Goal: Task Accomplishment & Management: Manage account settings

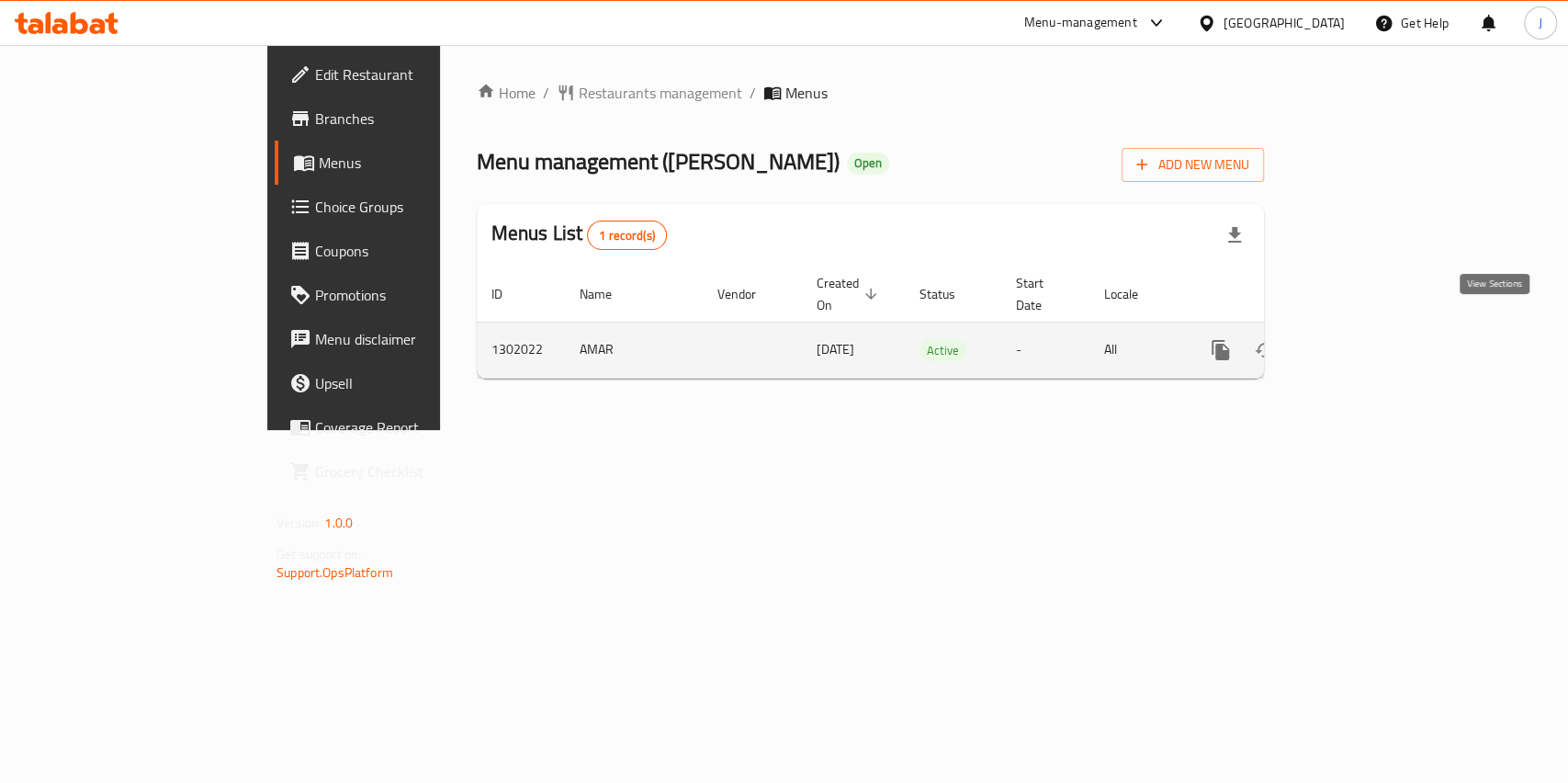
click at [1364, 339] on icon "enhanced table" at bounding box center [1353, 349] width 23 height 23
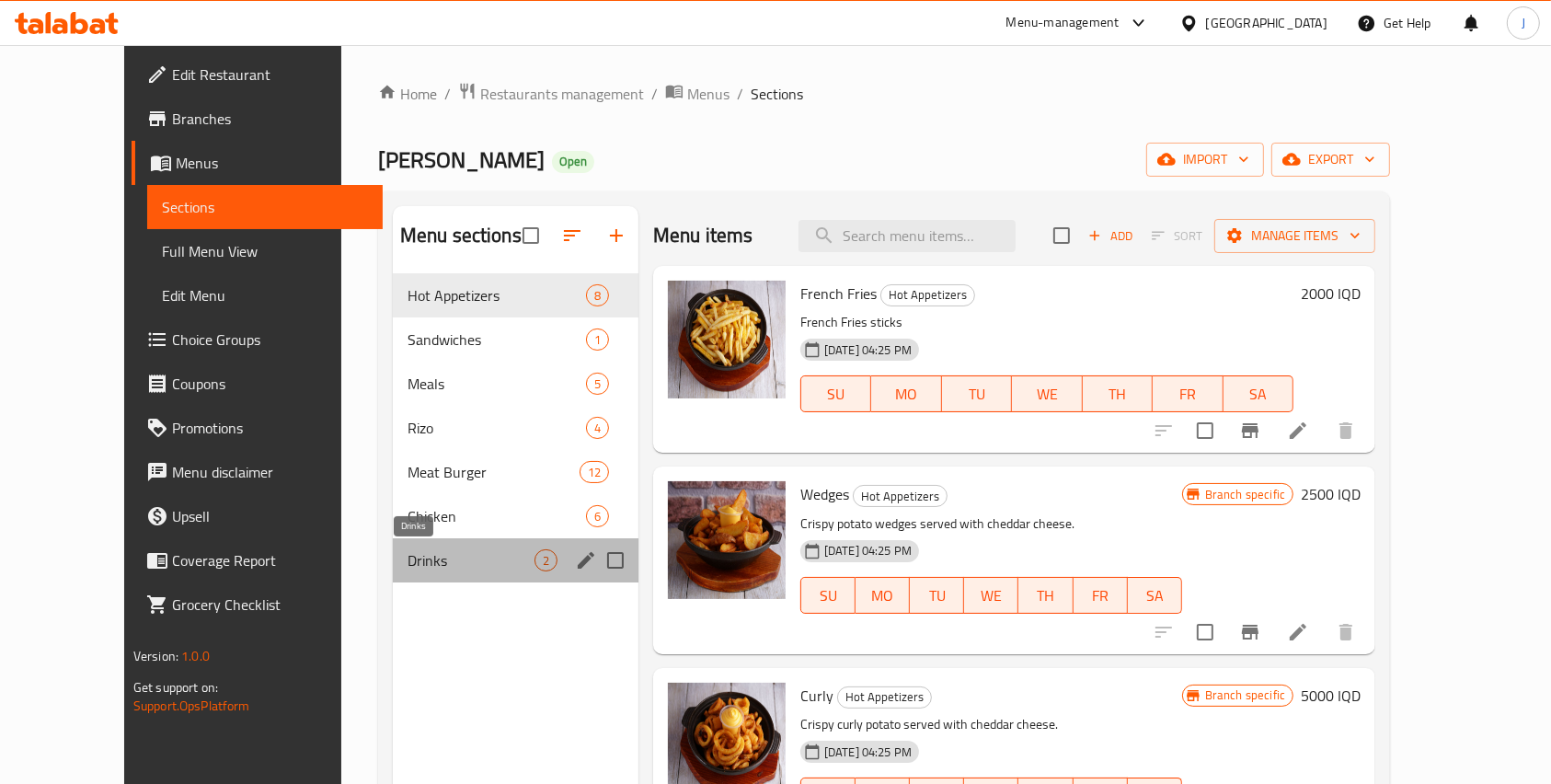
click at [462, 556] on span "Drinks" at bounding box center [472, 560] width 127 height 23
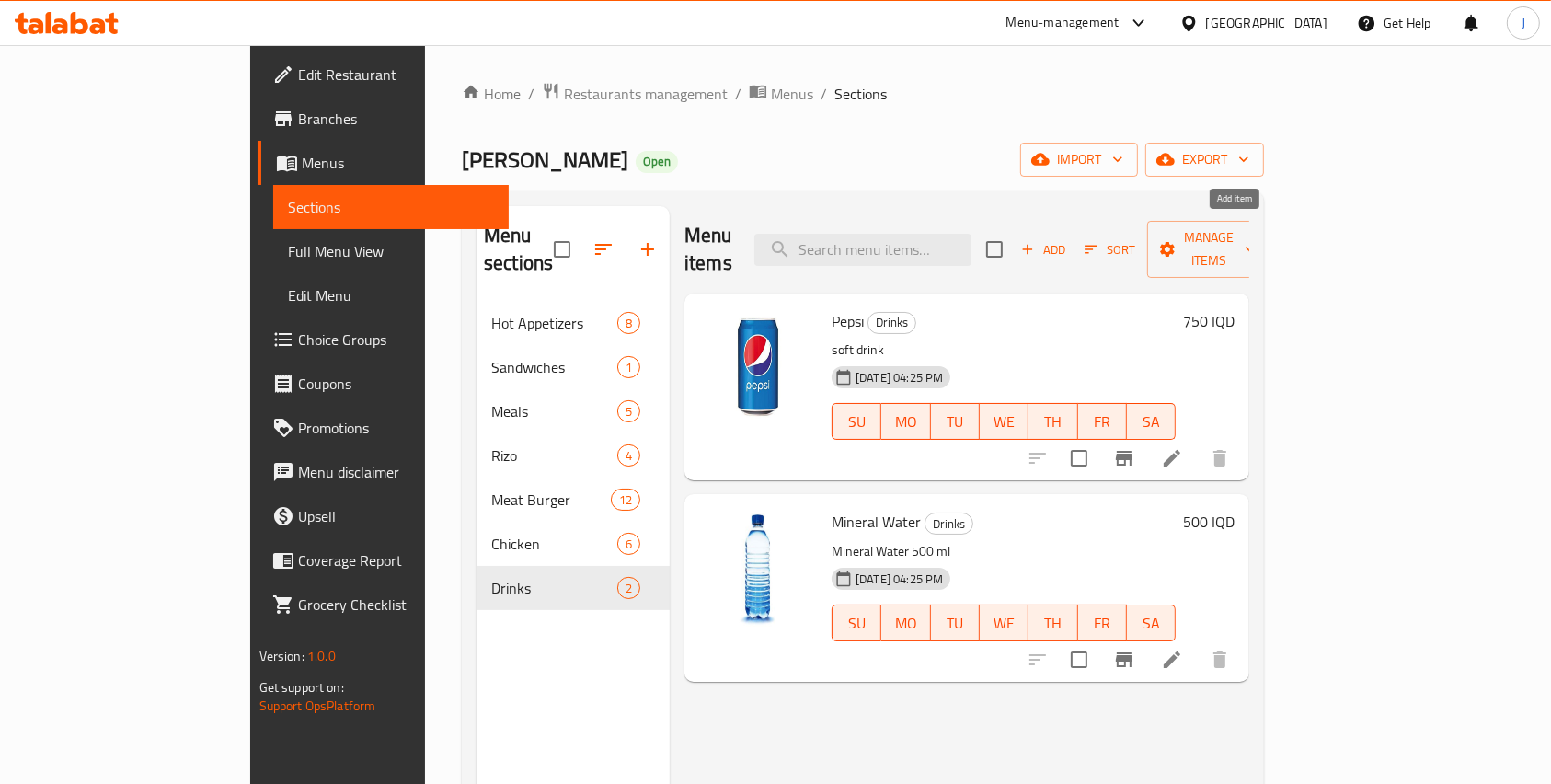
click at [1069, 239] on span "Add" at bounding box center [1043, 250] width 50 height 22
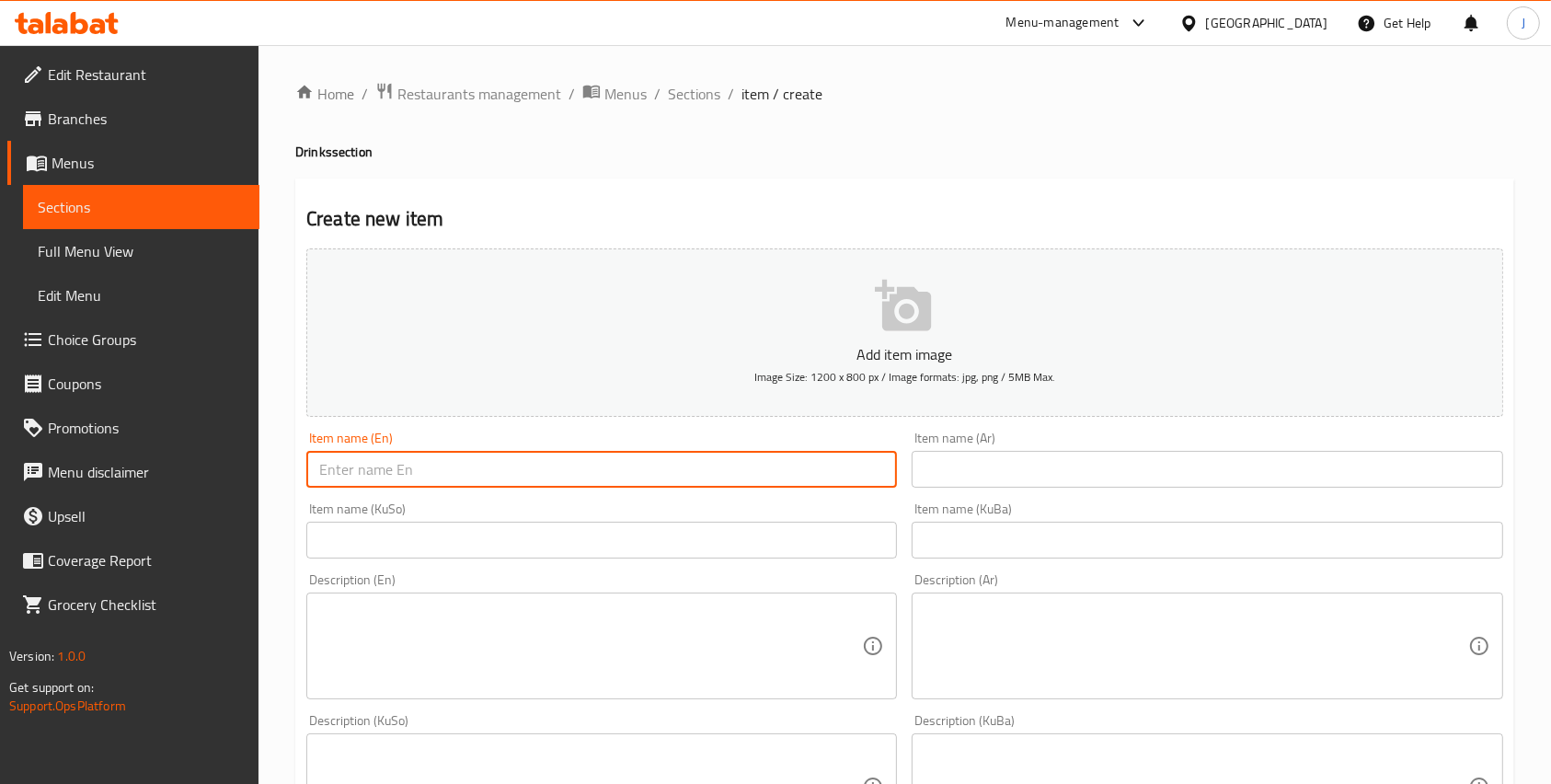
click at [383, 471] on input "text" at bounding box center [602, 469] width 591 height 37
type input "[PERSON_NAME]"
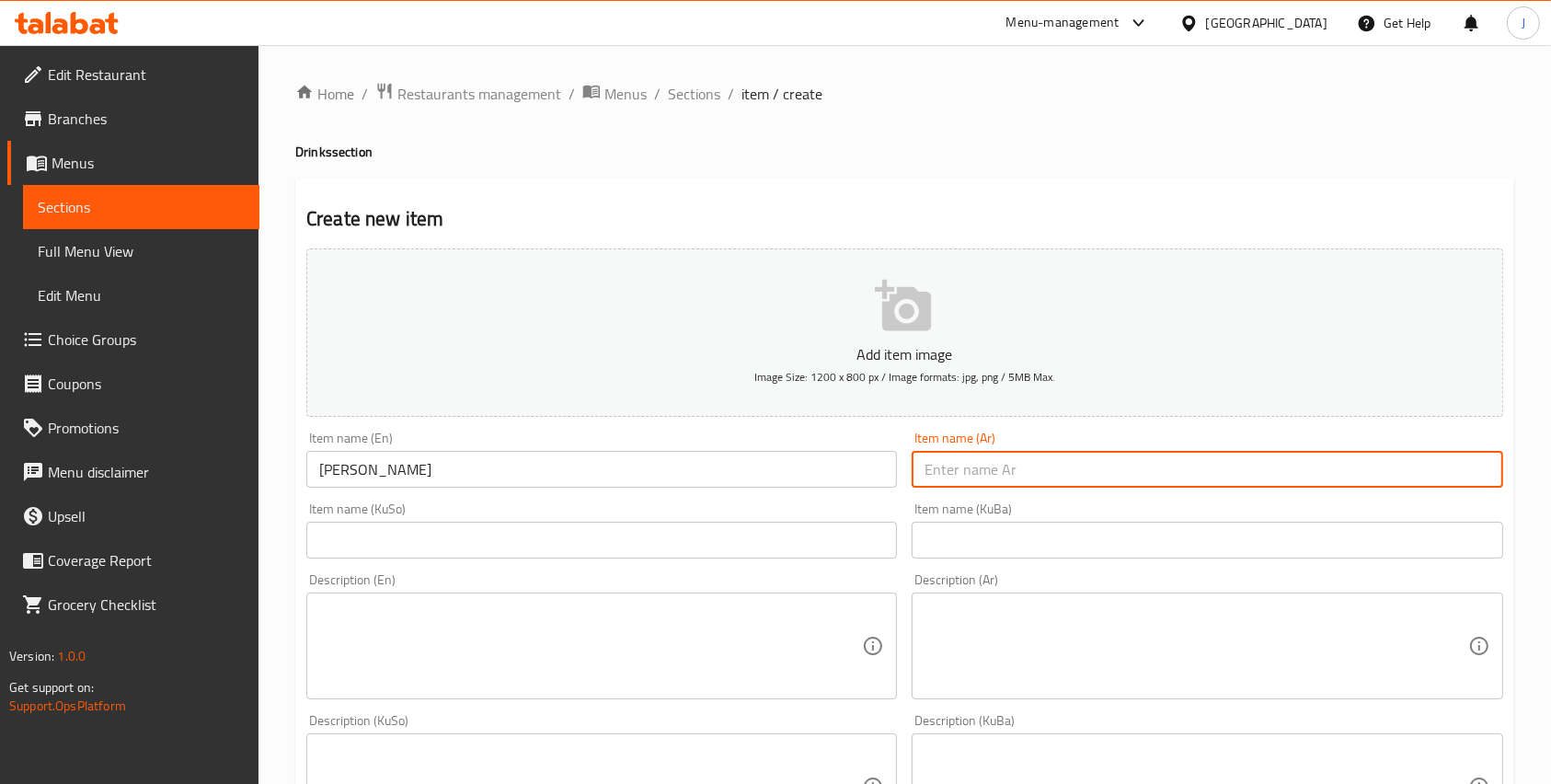
click at [974, 482] on input "text" at bounding box center [1207, 469] width 591 height 37
type input "ميرندا"
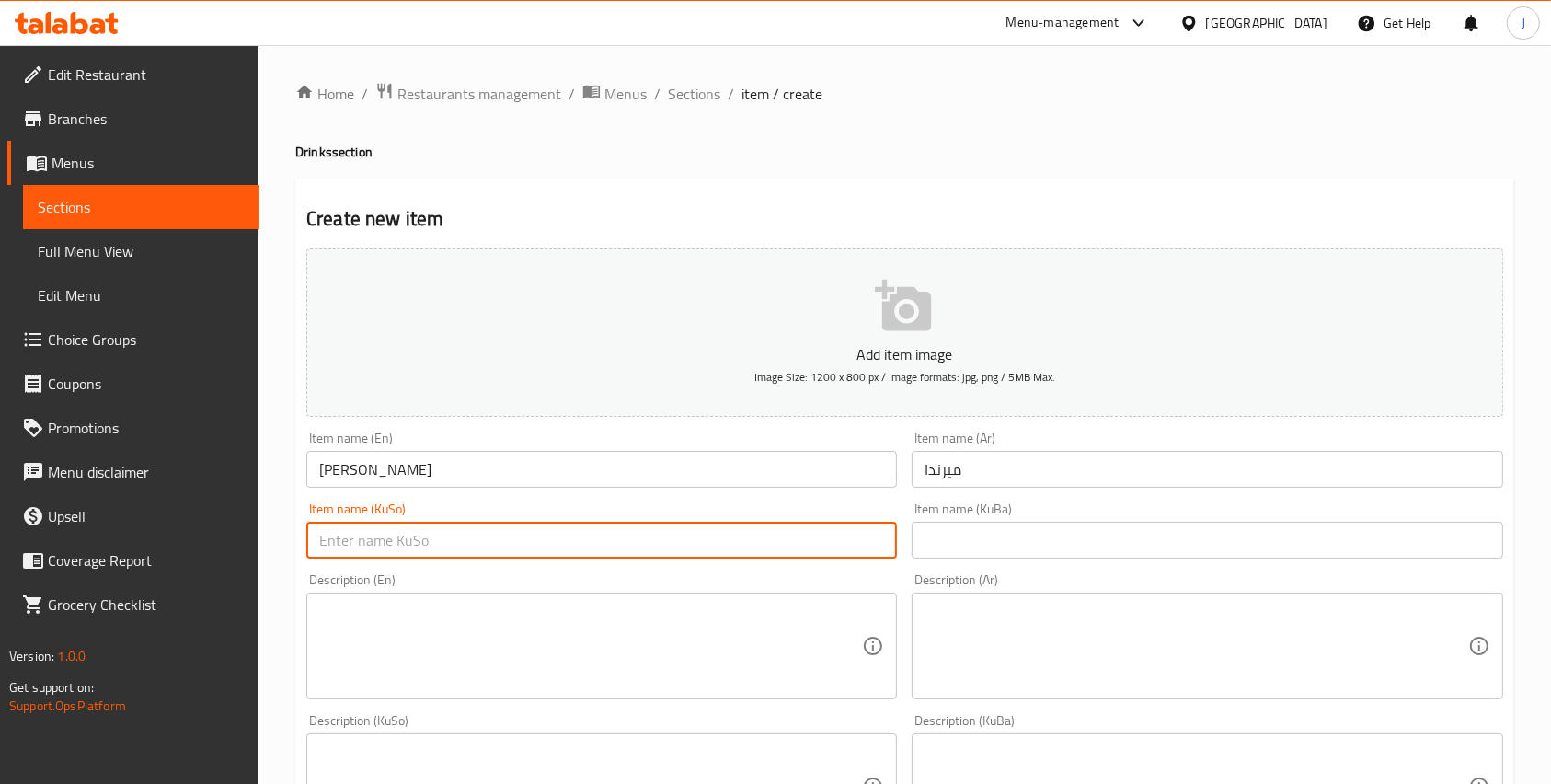
click at [556, 539] on input "text" at bounding box center [602, 540] width 591 height 37
type input "ميرنده"
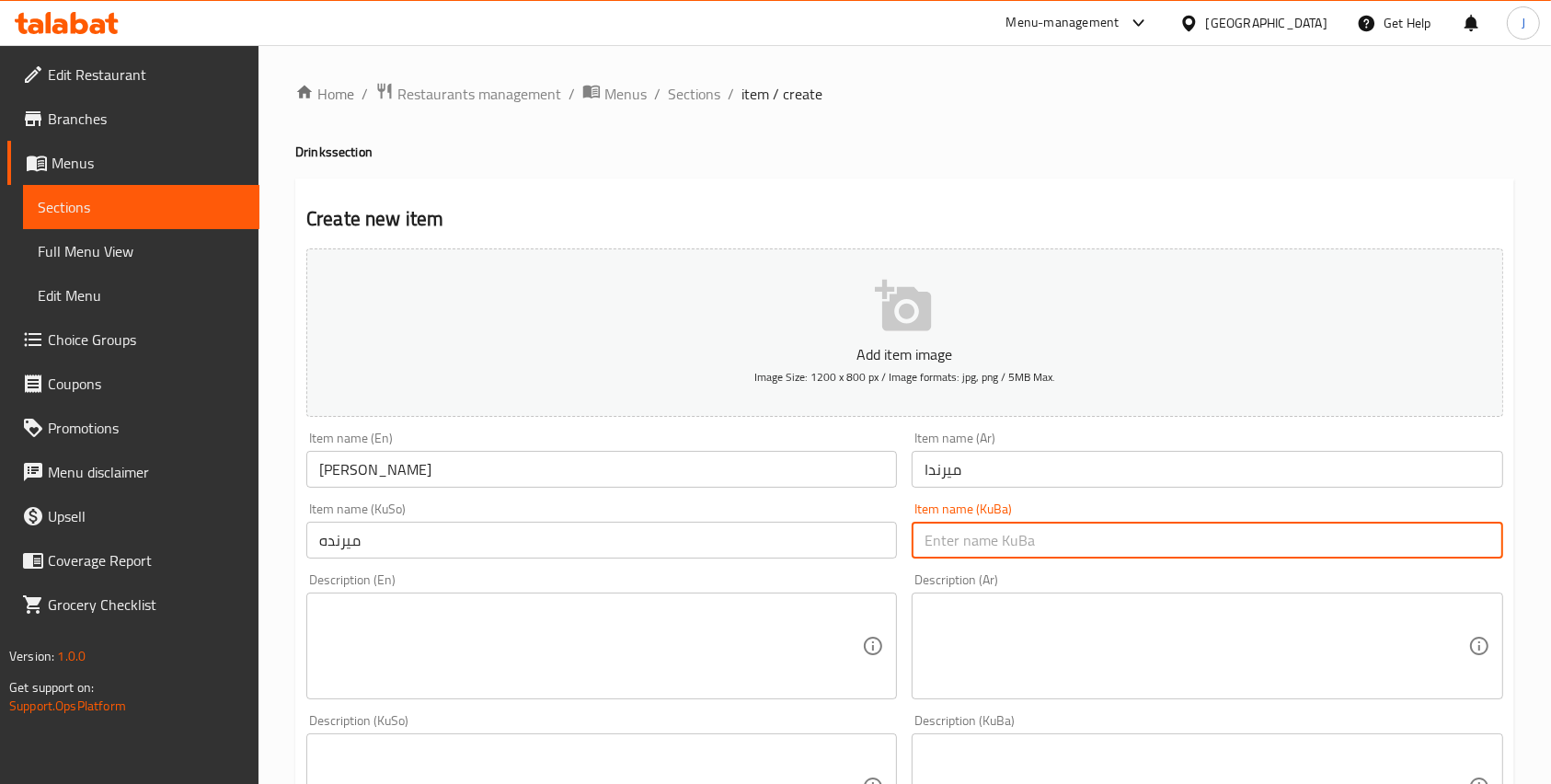
click at [986, 549] on input "text" at bounding box center [1207, 540] width 591 height 37
type input "ميرنده"
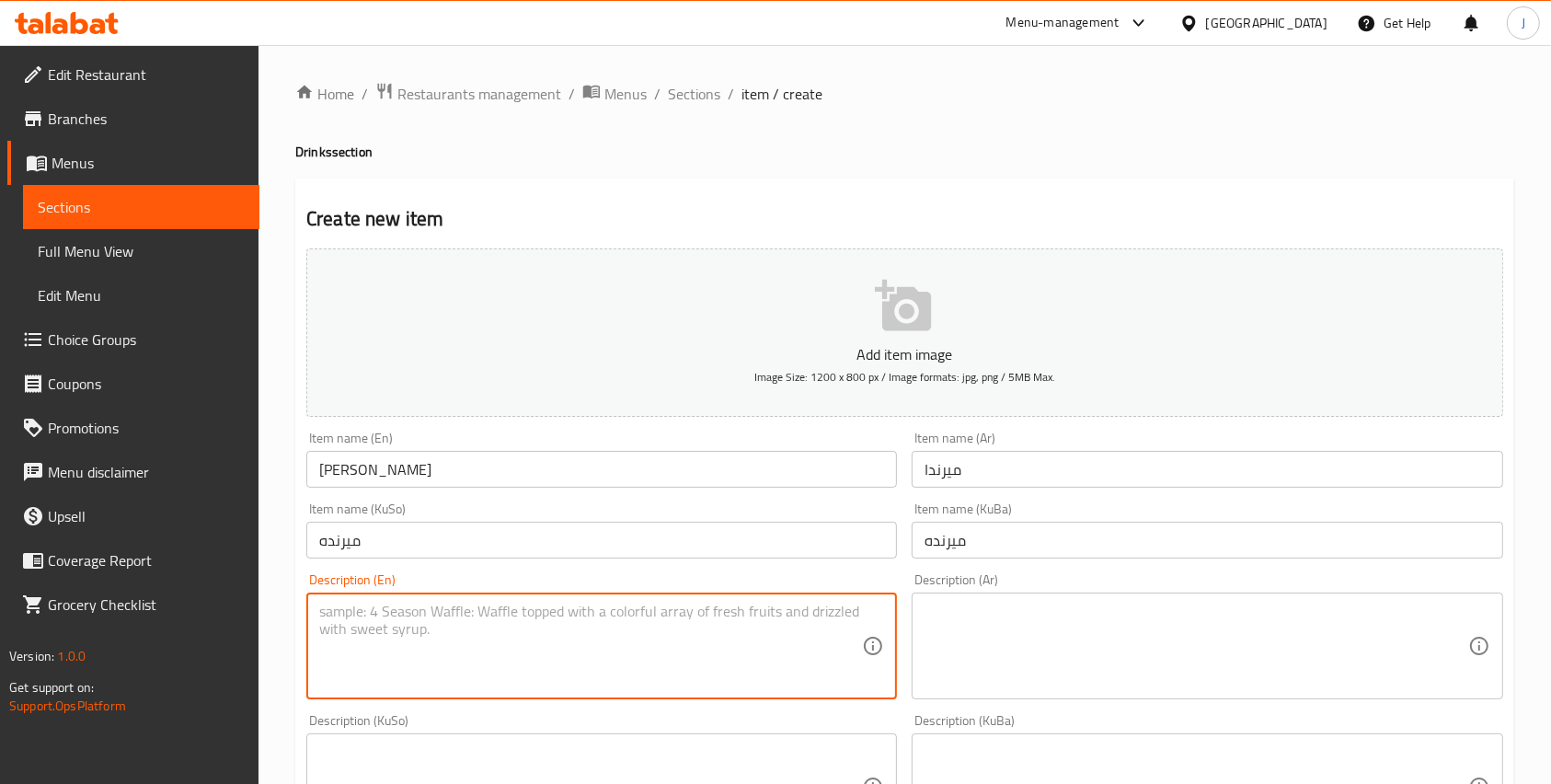
click at [638, 661] on textarea at bounding box center [591, 646] width 543 height 87
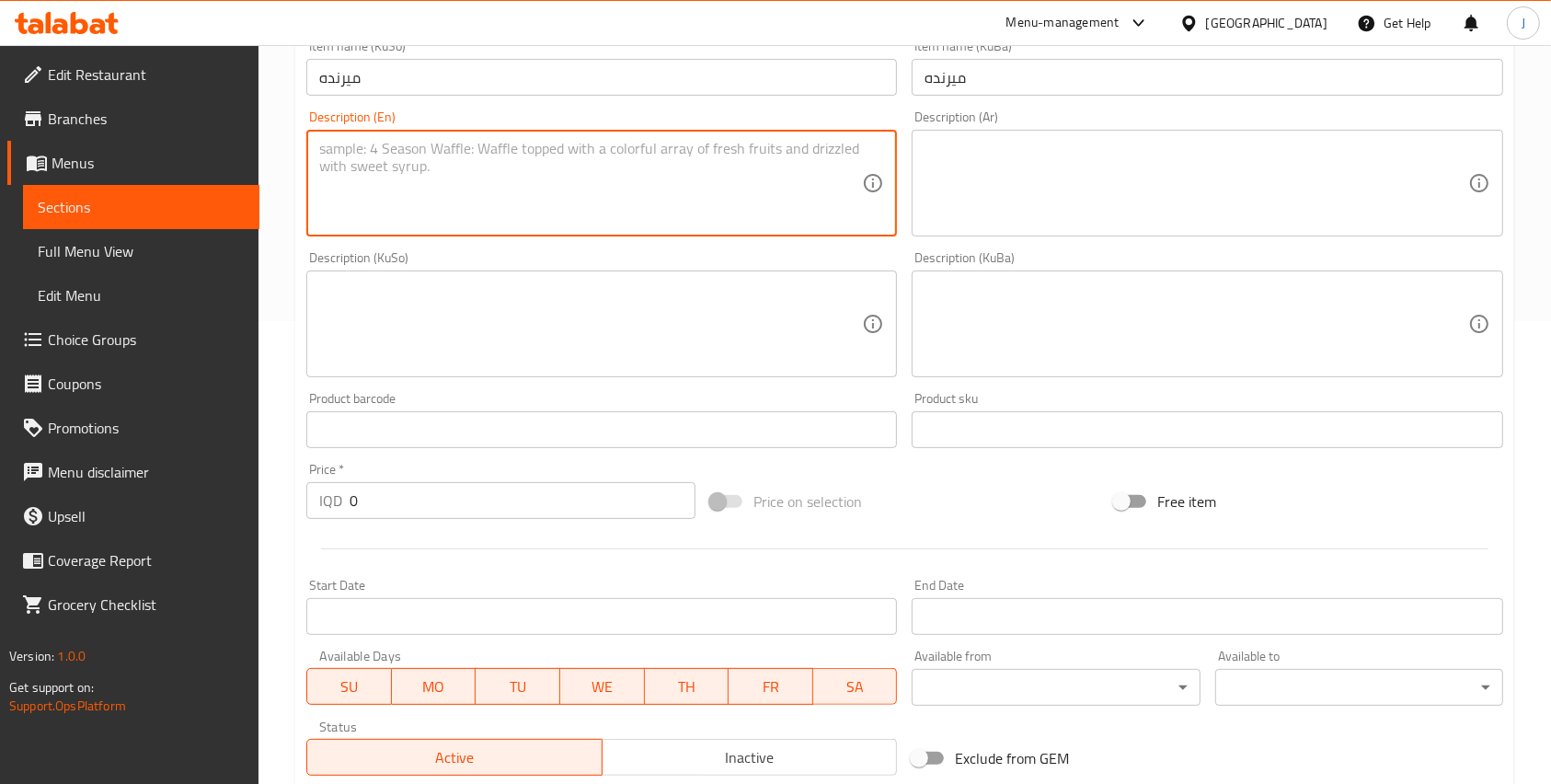
scroll to position [464, 0]
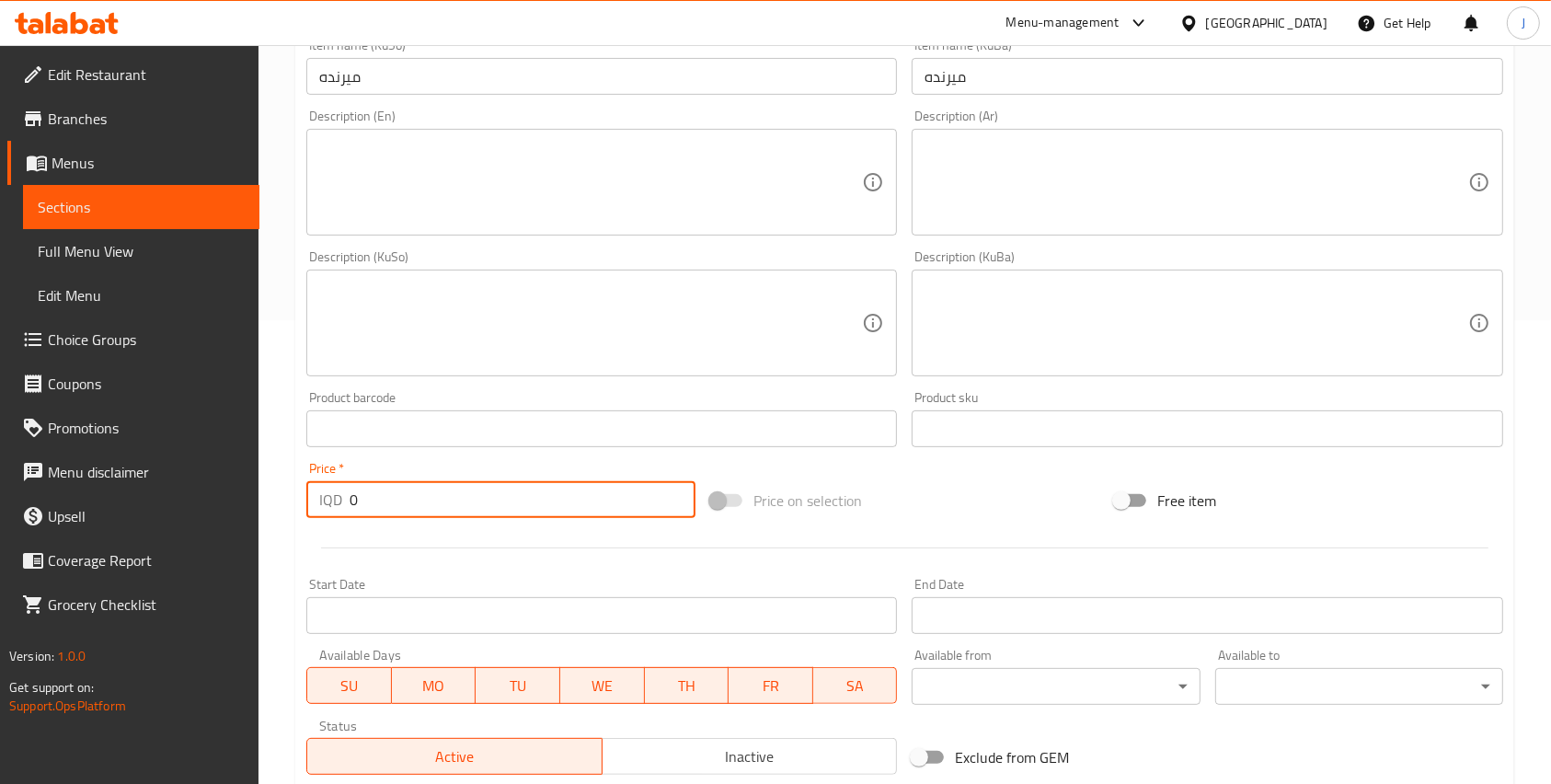
click at [380, 498] on input "0" at bounding box center [523, 500] width 346 height 37
type input "500"
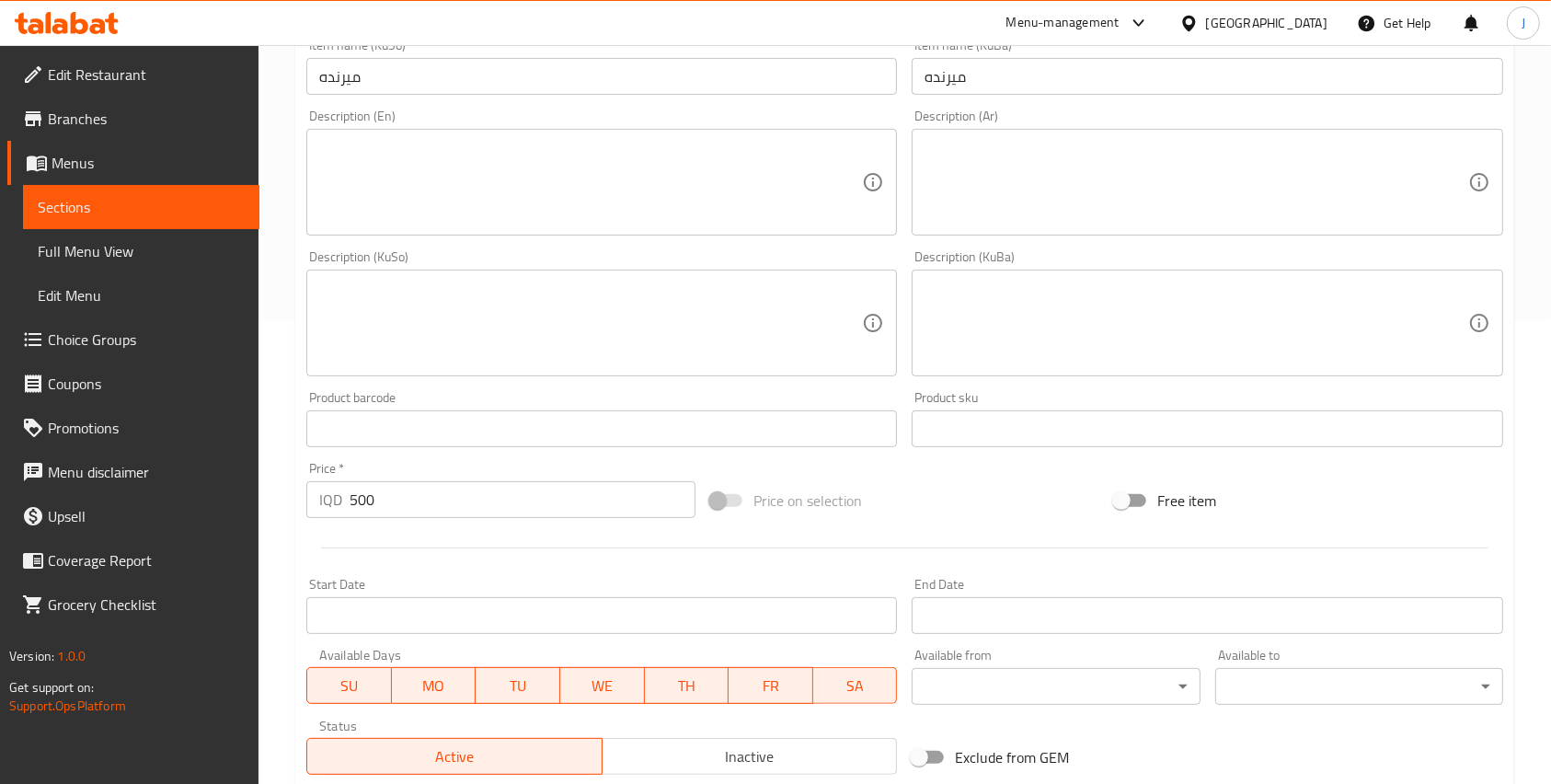
click at [1049, 491] on div "Price on selection" at bounding box center [905, 500] width 404 height 50
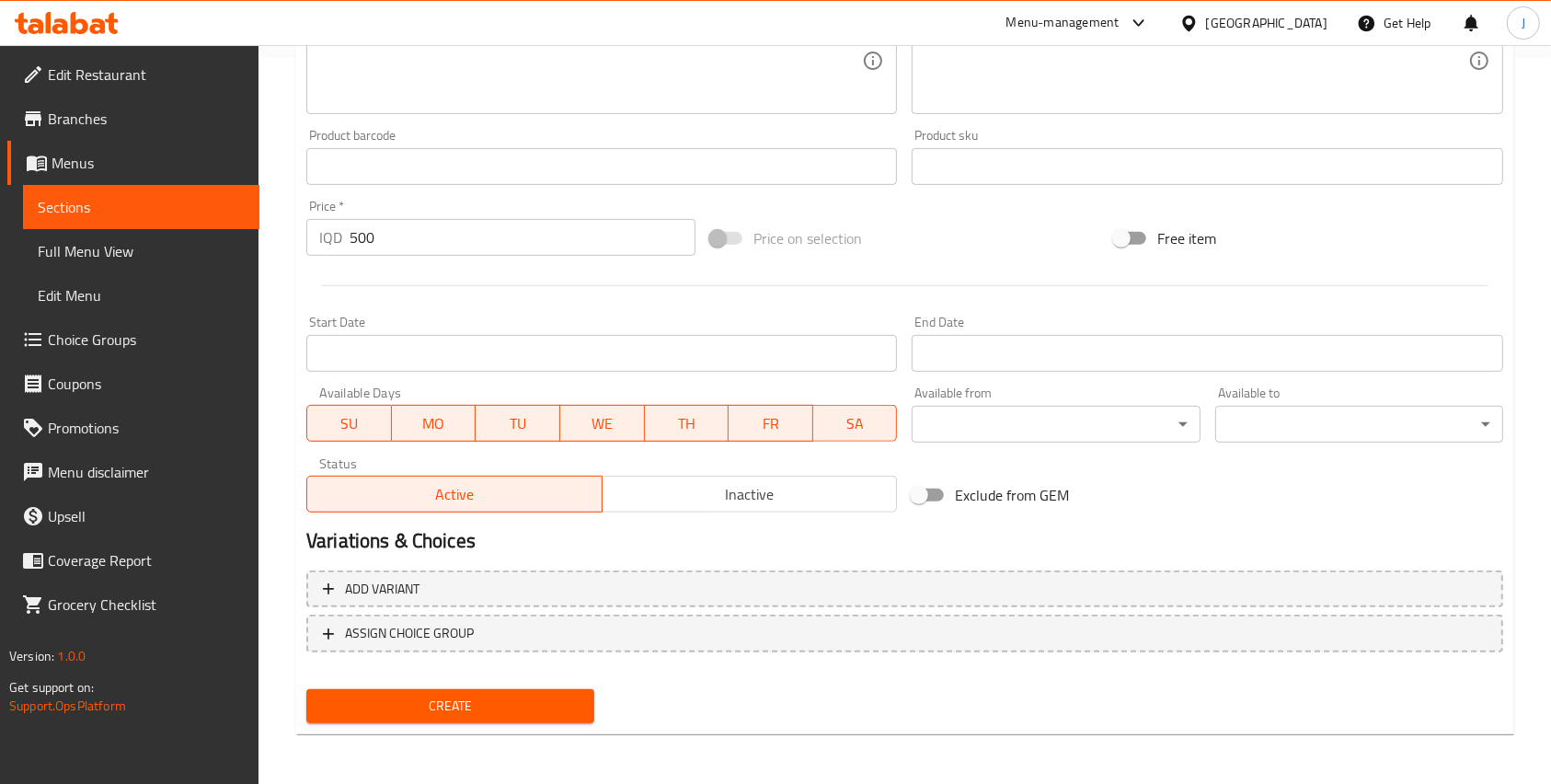
scroll to position [727, 0]
click at [457, 716] on button "Create" at bounding box center [451, 704] width 288 height 34
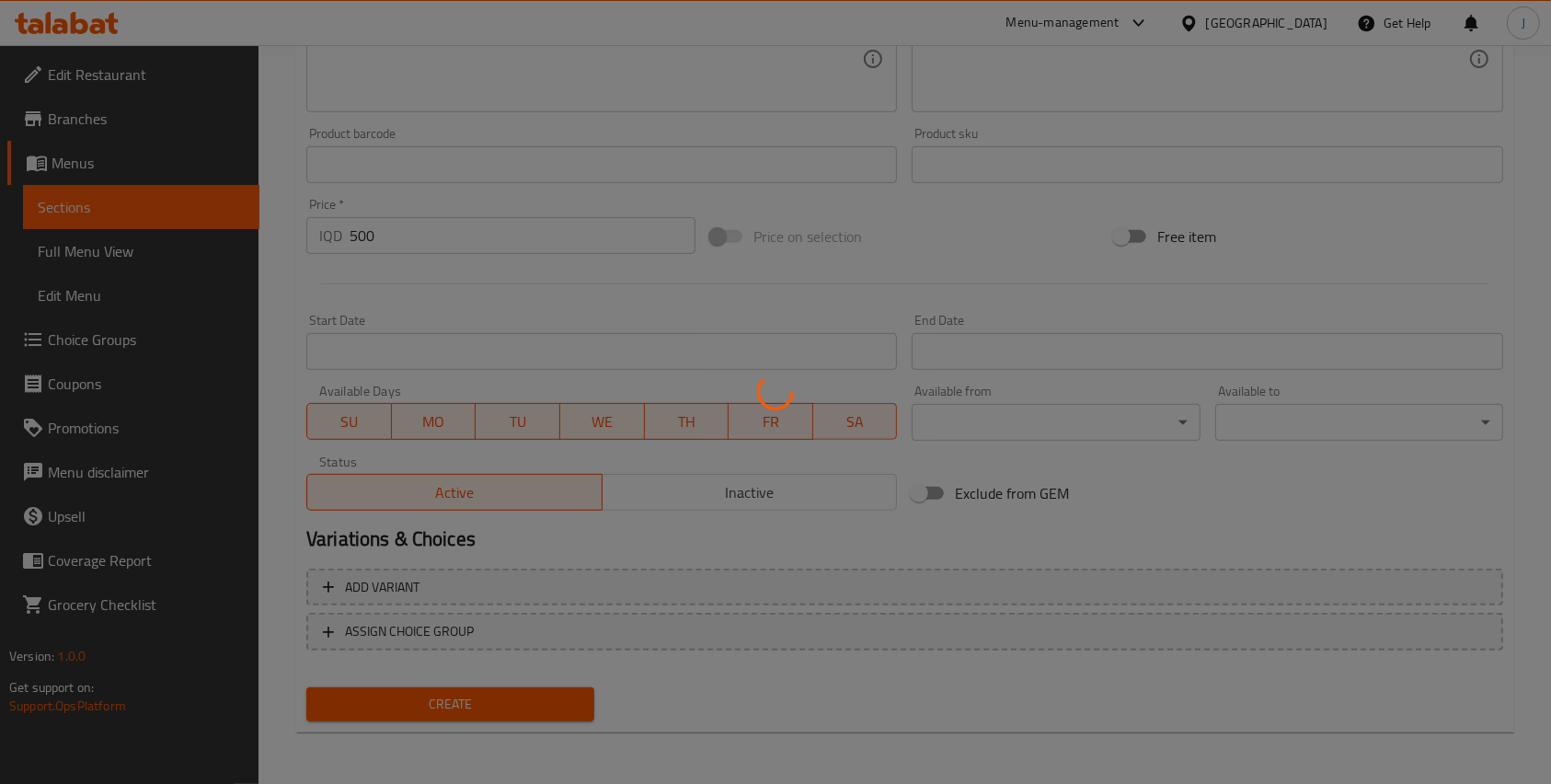
type input "0"
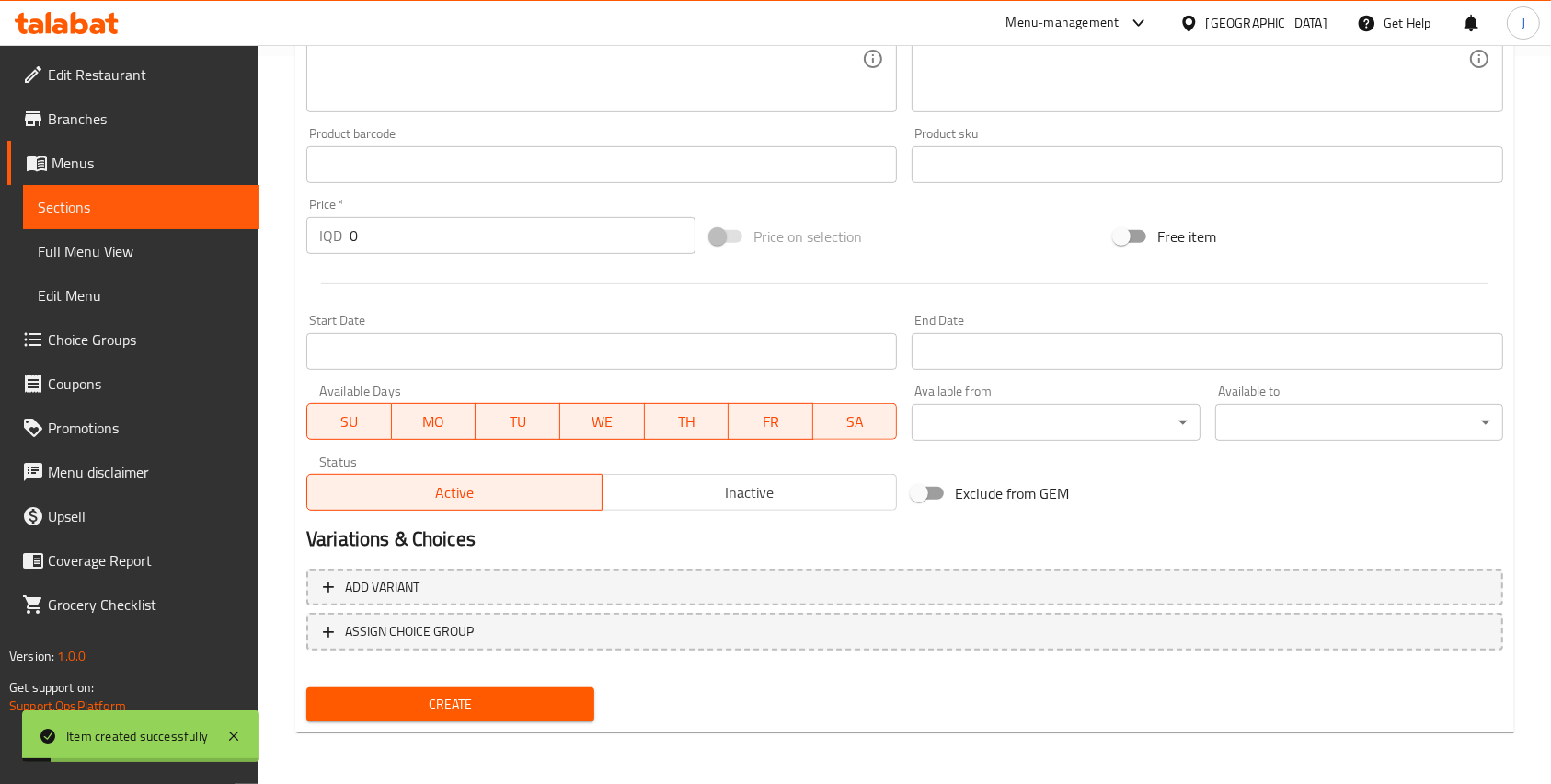
scroll to position [0, 0]
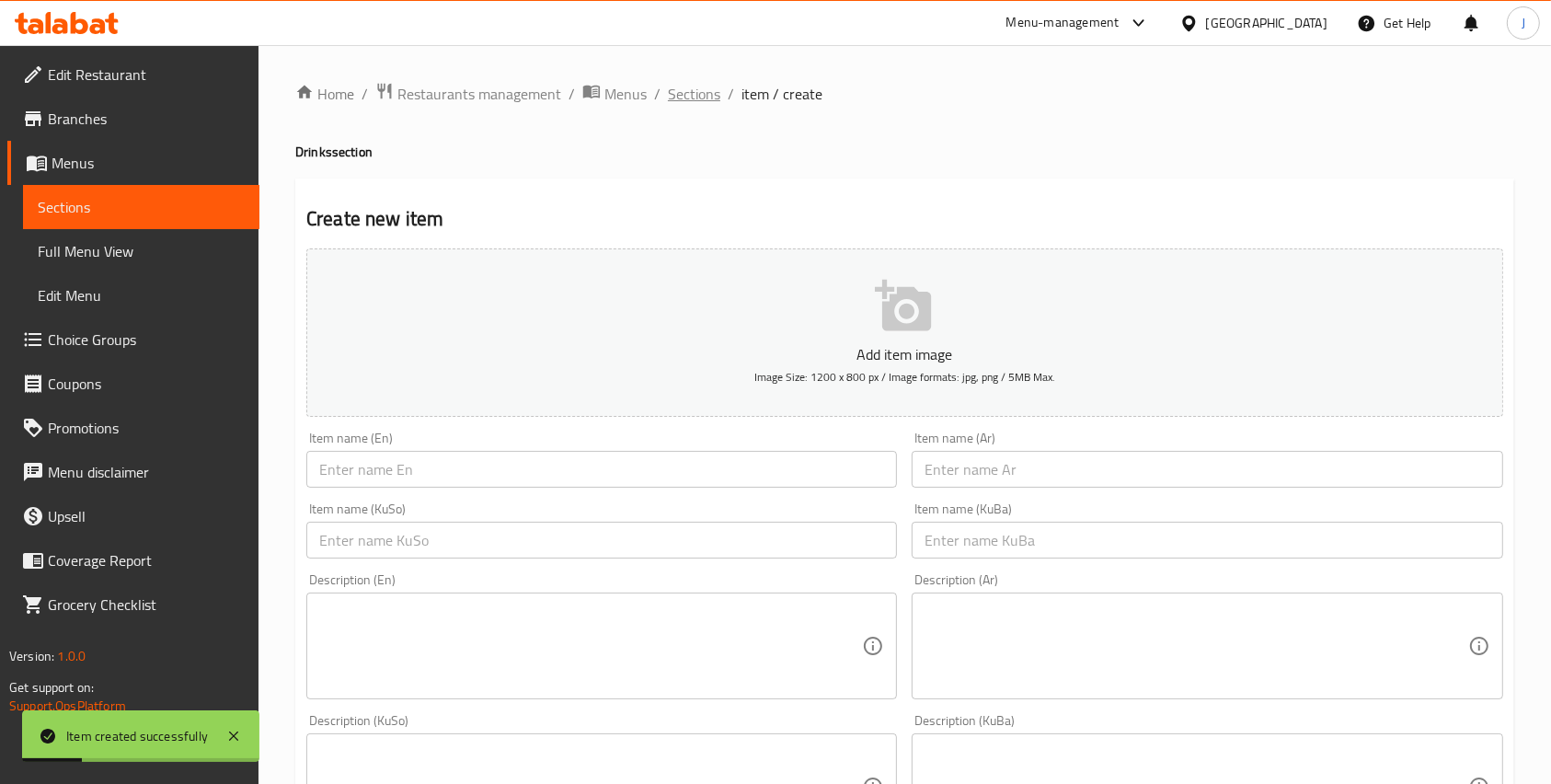
click at [697, 97] on span "Sections" at bounding box center [693, 93] width 52 height 23
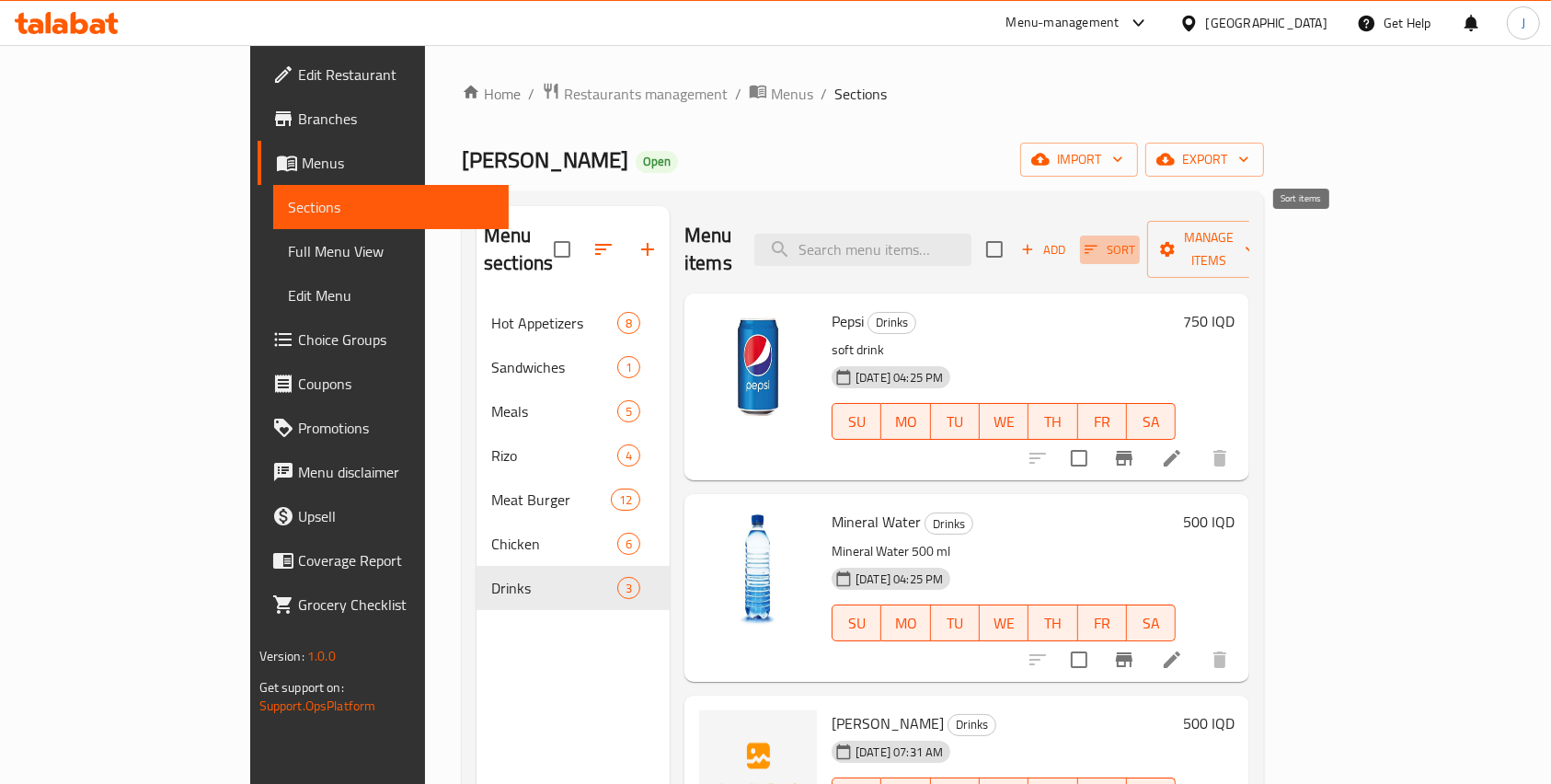
click at [1135, 239] on span "Sort" at bounding box center [1111, 250] width 51 height 22
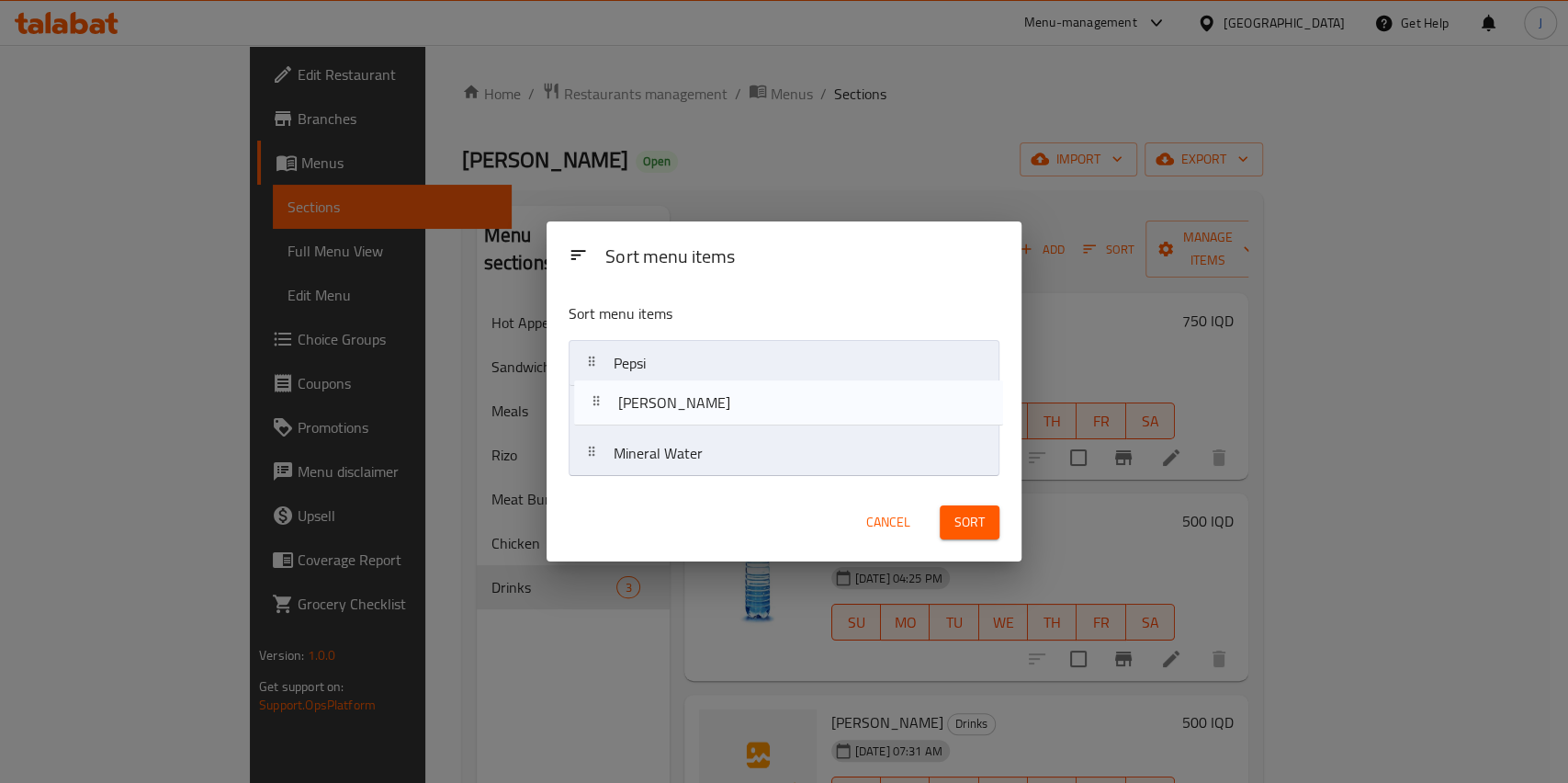
drag, startPoint x: 588, startPoint y: 465, endPoint x: 592, endPoint y: 405, distance: 60.1
click at [592, 405] on nav "Pepsi Mineral Water Miranda" at bounding box center [784, 408] width 431 height 137
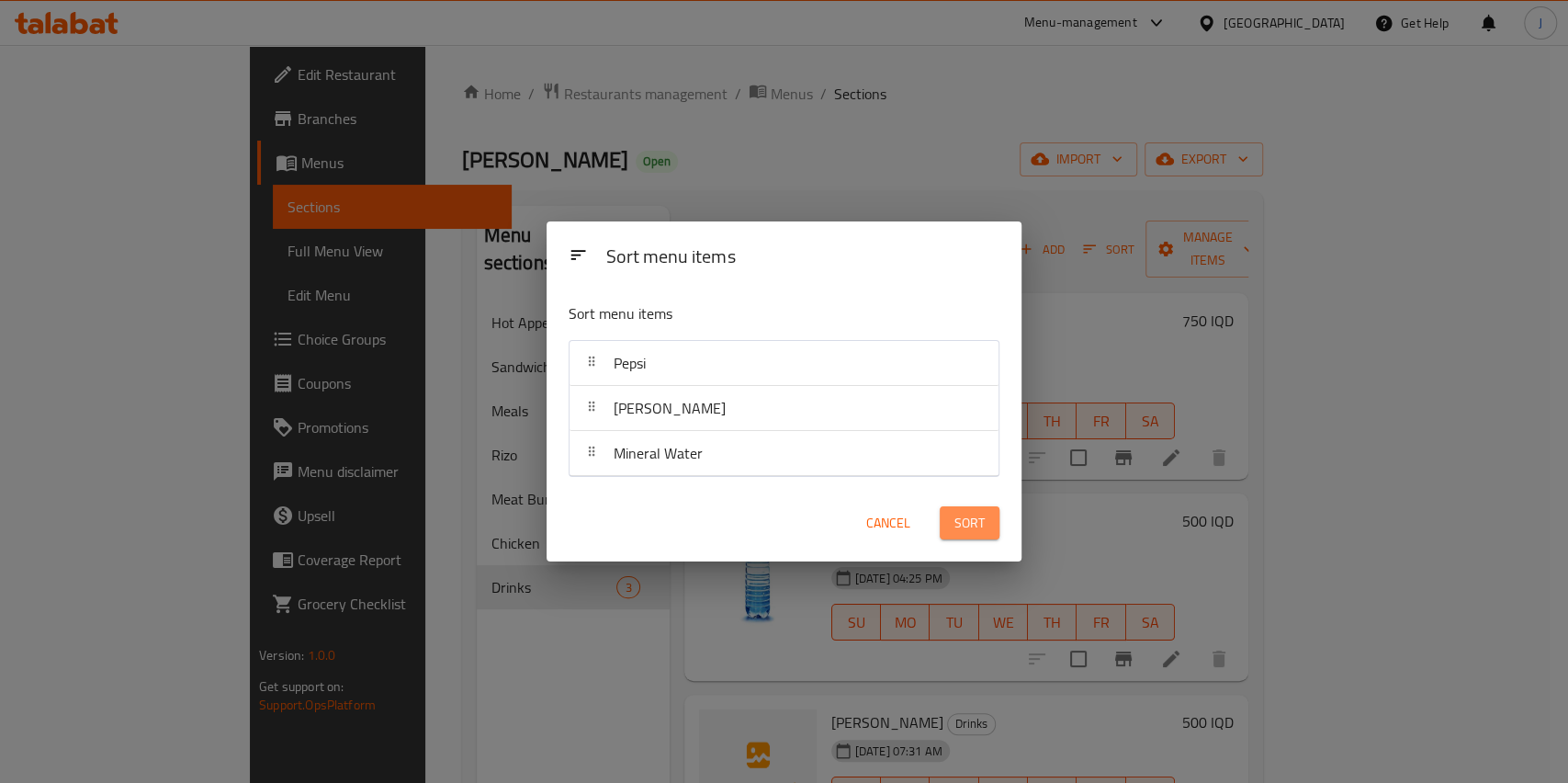
click at [967, 530] on span "Sort" at bounding box center [969, 523] width 30 height 23
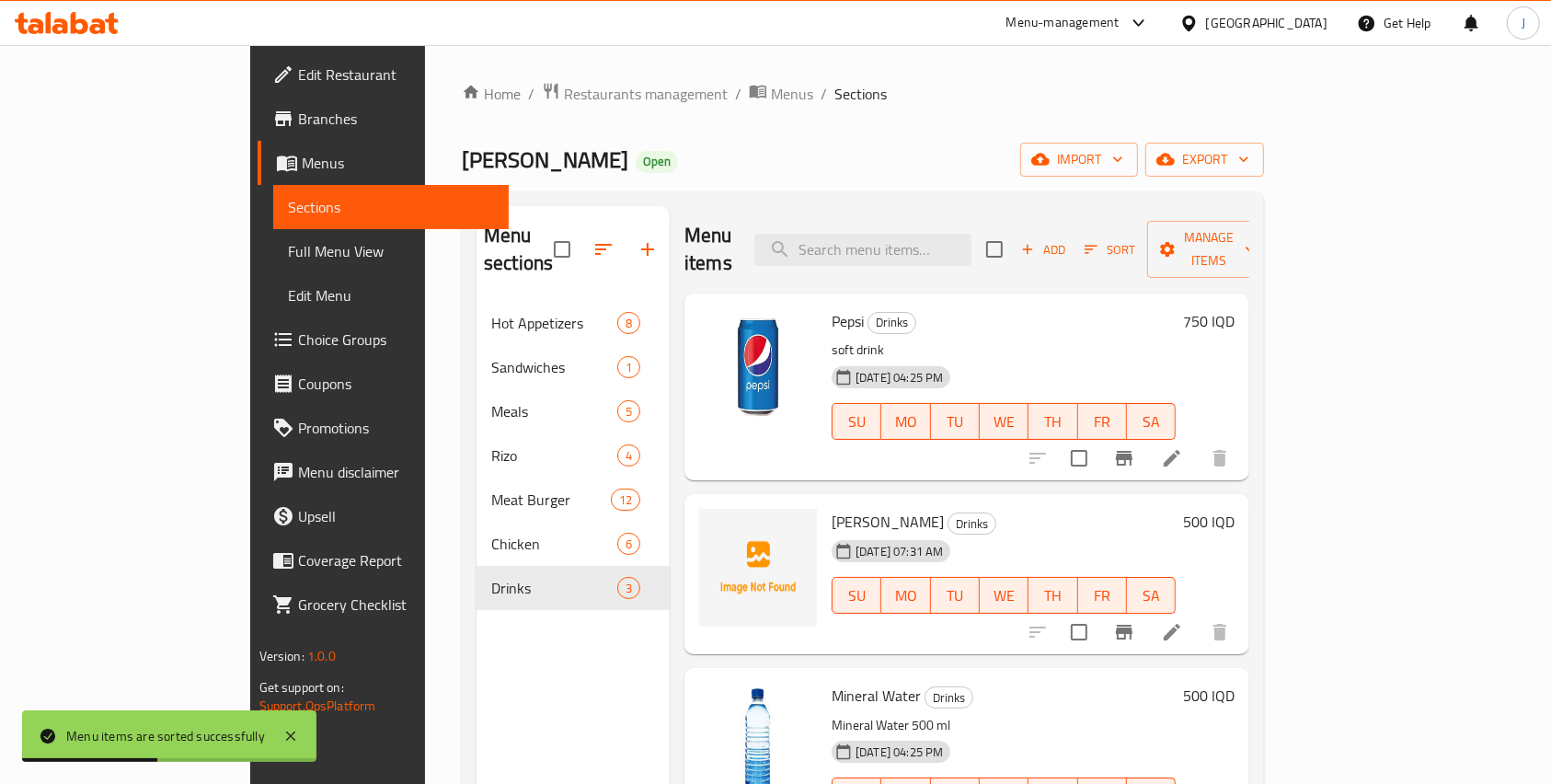
click at [980, 532] on div "[DATE] 07:31 AM SU MO TU WE TH FR SA" at bounding box center [1004, 581] width 359 height 99
click at [1183, 621] on icon at bounding box center [1173, 632] width 23 height 23
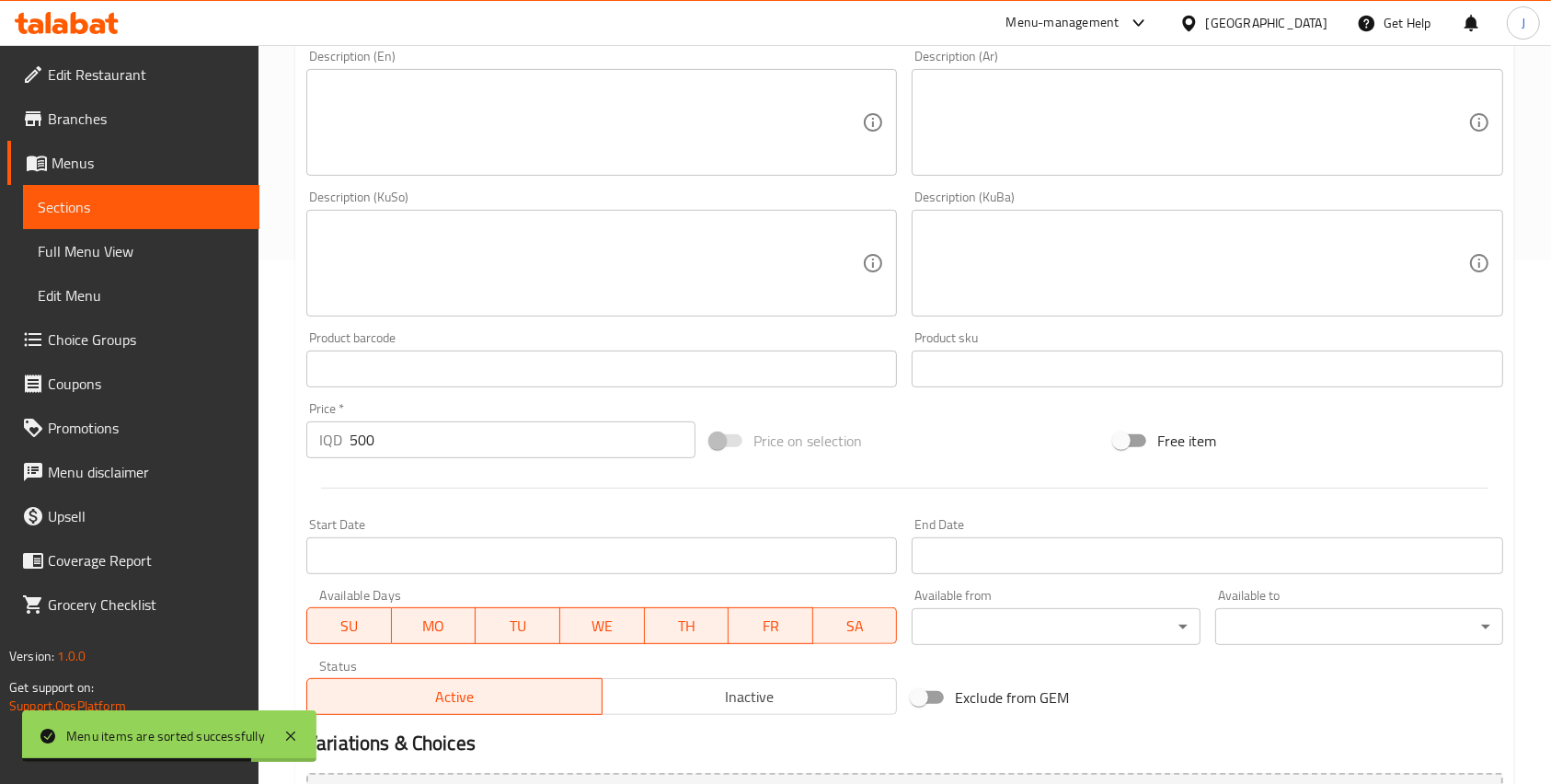
scroll to position [560, 0]
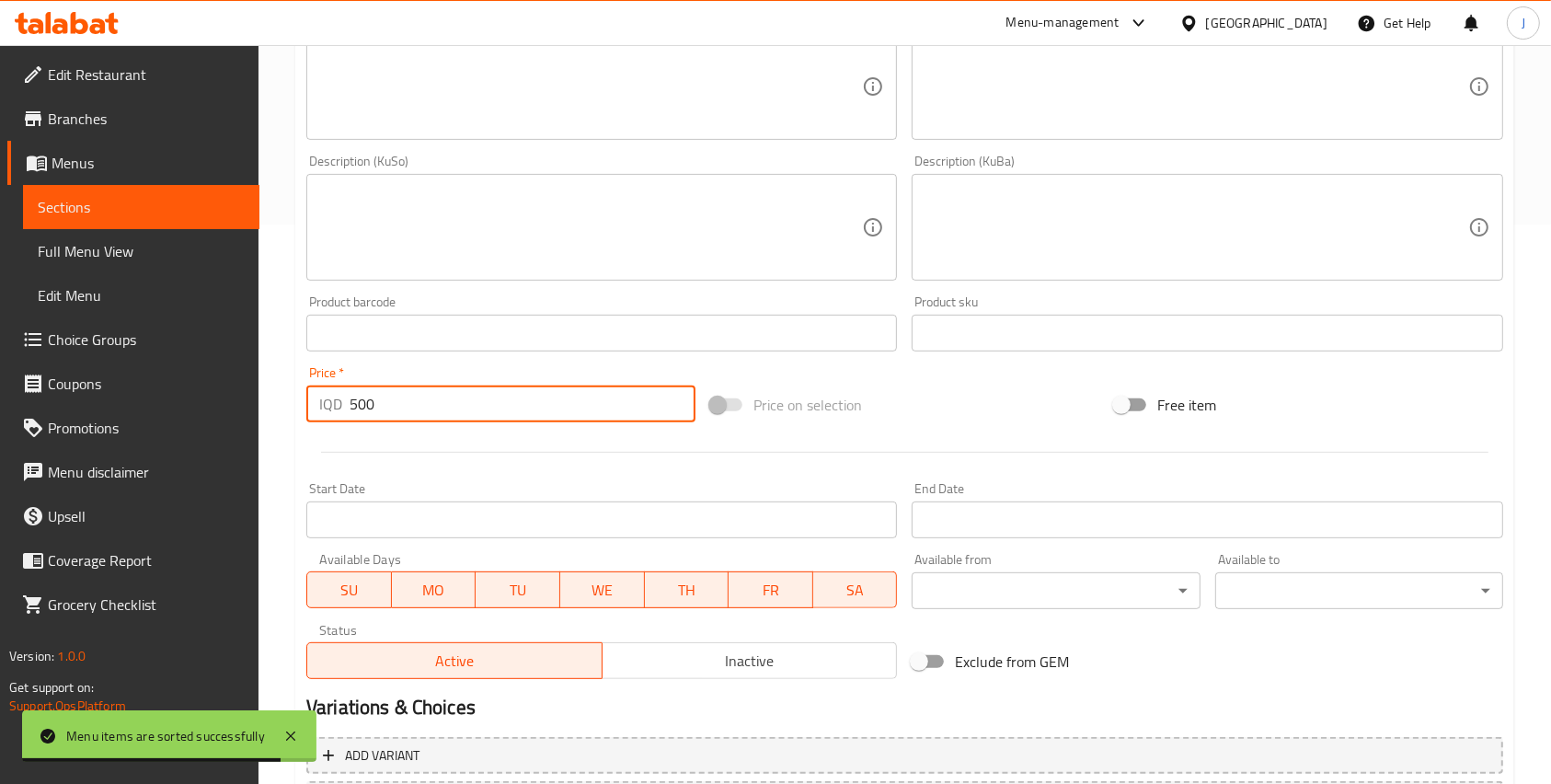
click at [358, 394] on input "500" at bounding box center [523, 404] width 346 height 37
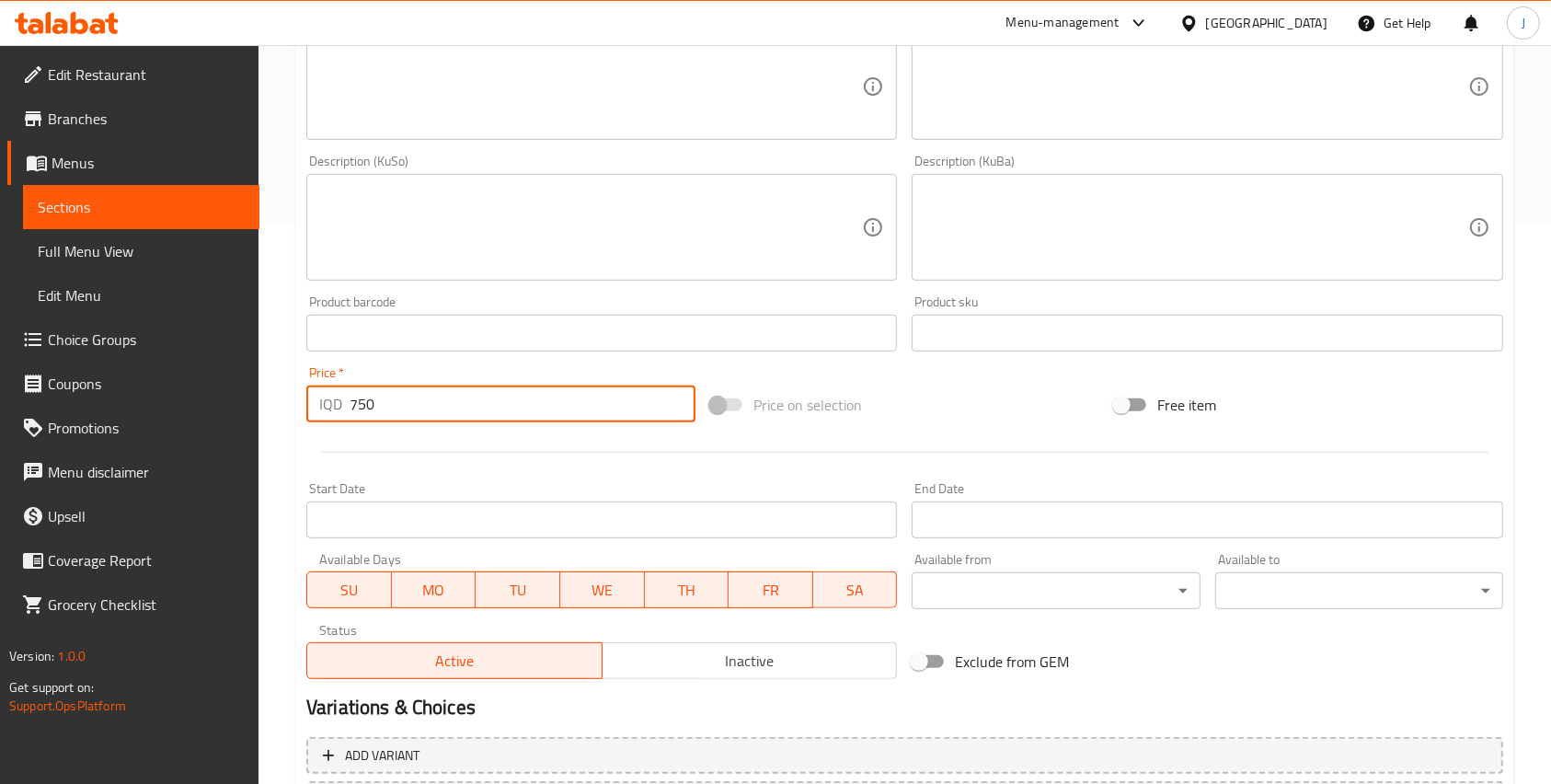
scroll to position [727, 0]
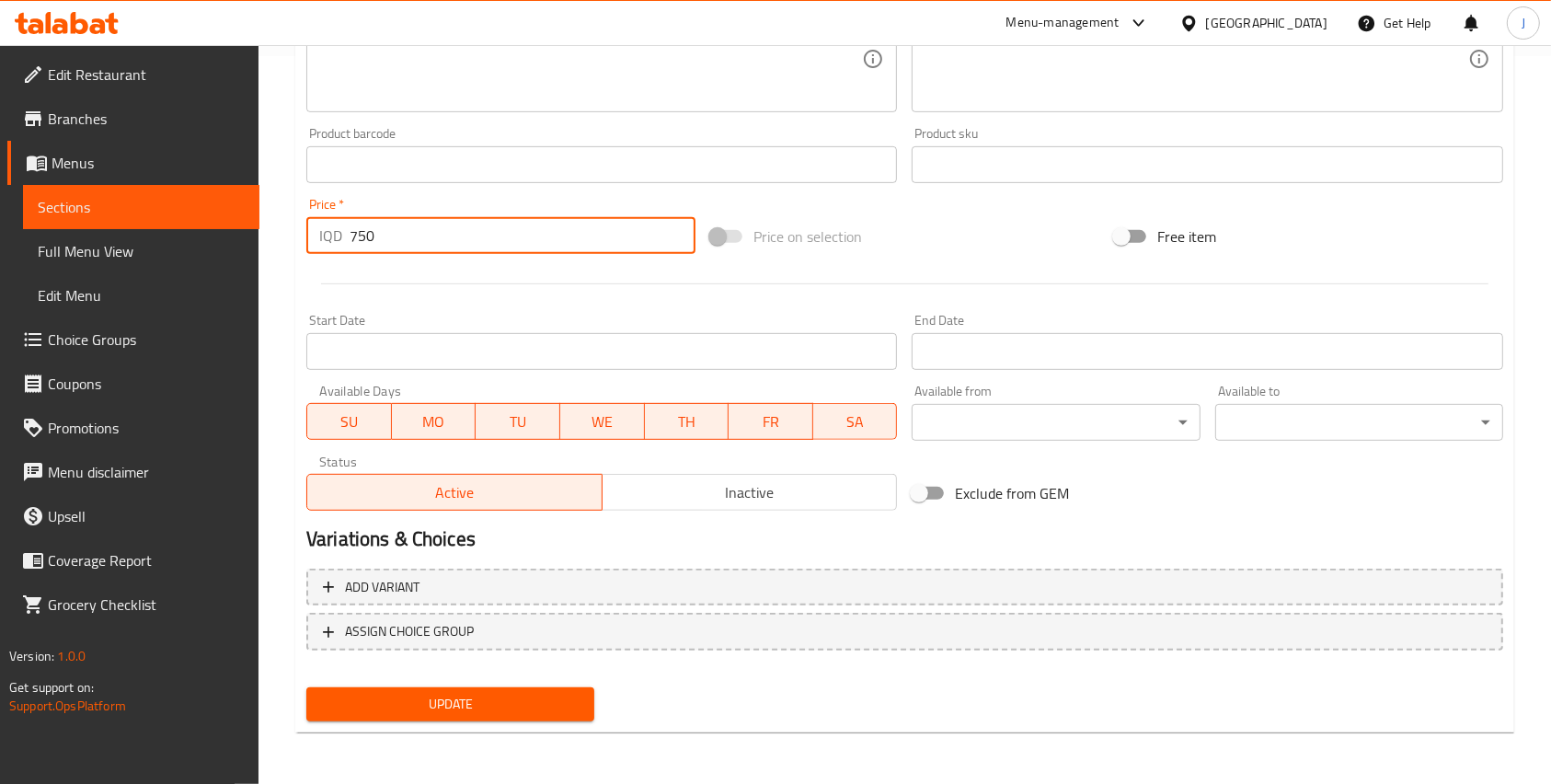
type input "750"
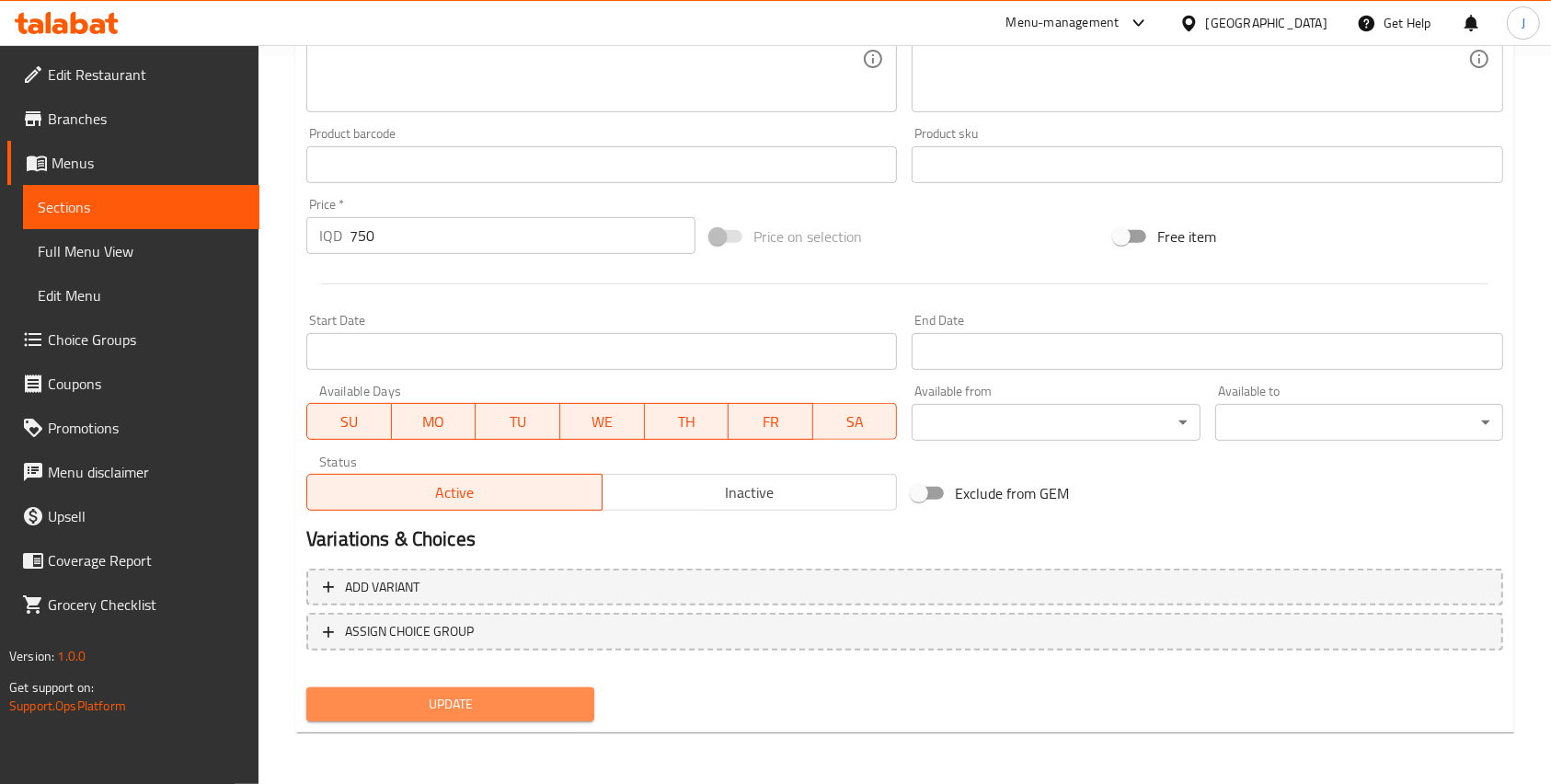
click at [443, 715] on span "Update" at bounding box center [451, 704] width 259 height 23
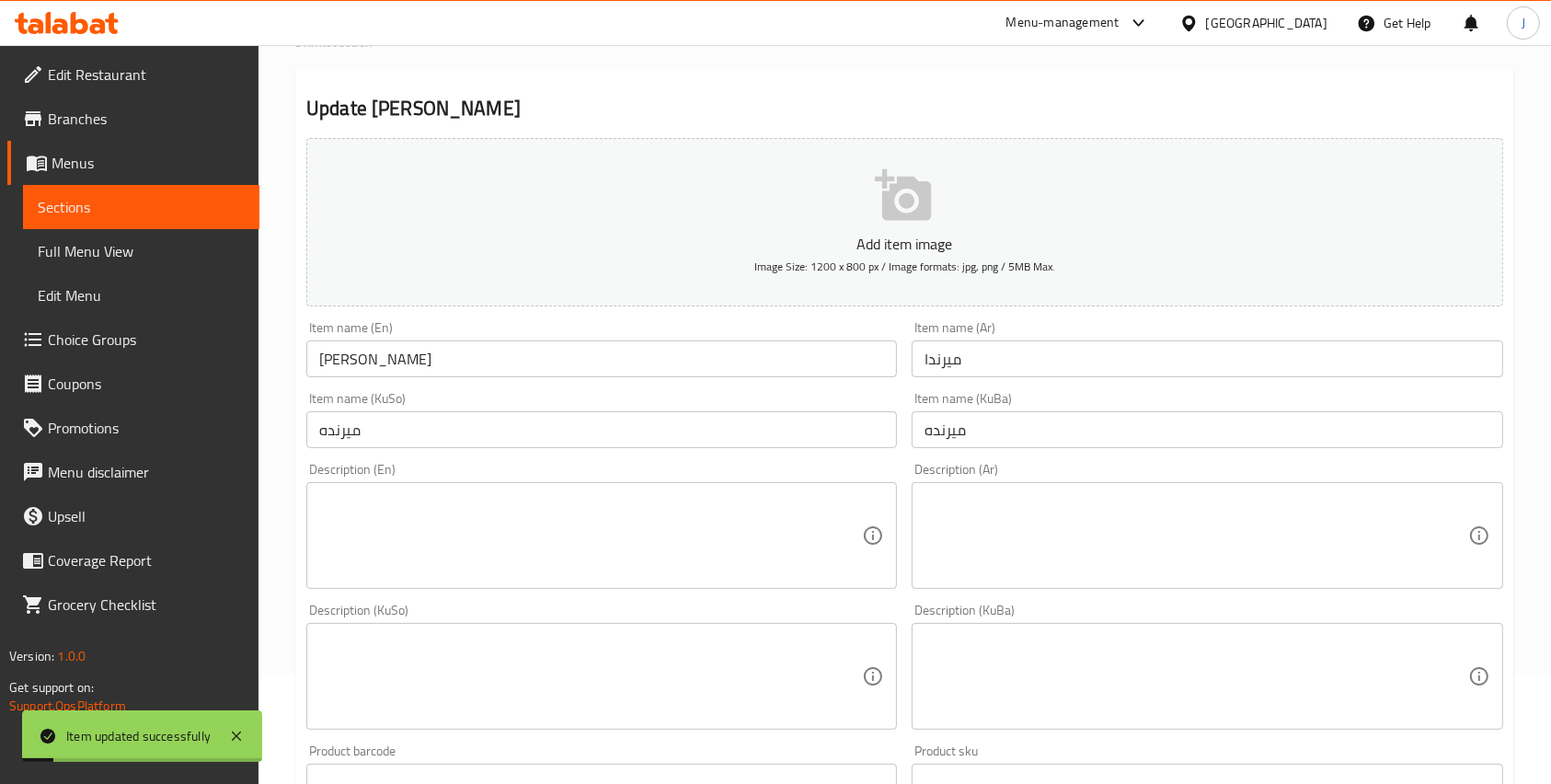
scroll to position [0, 0]
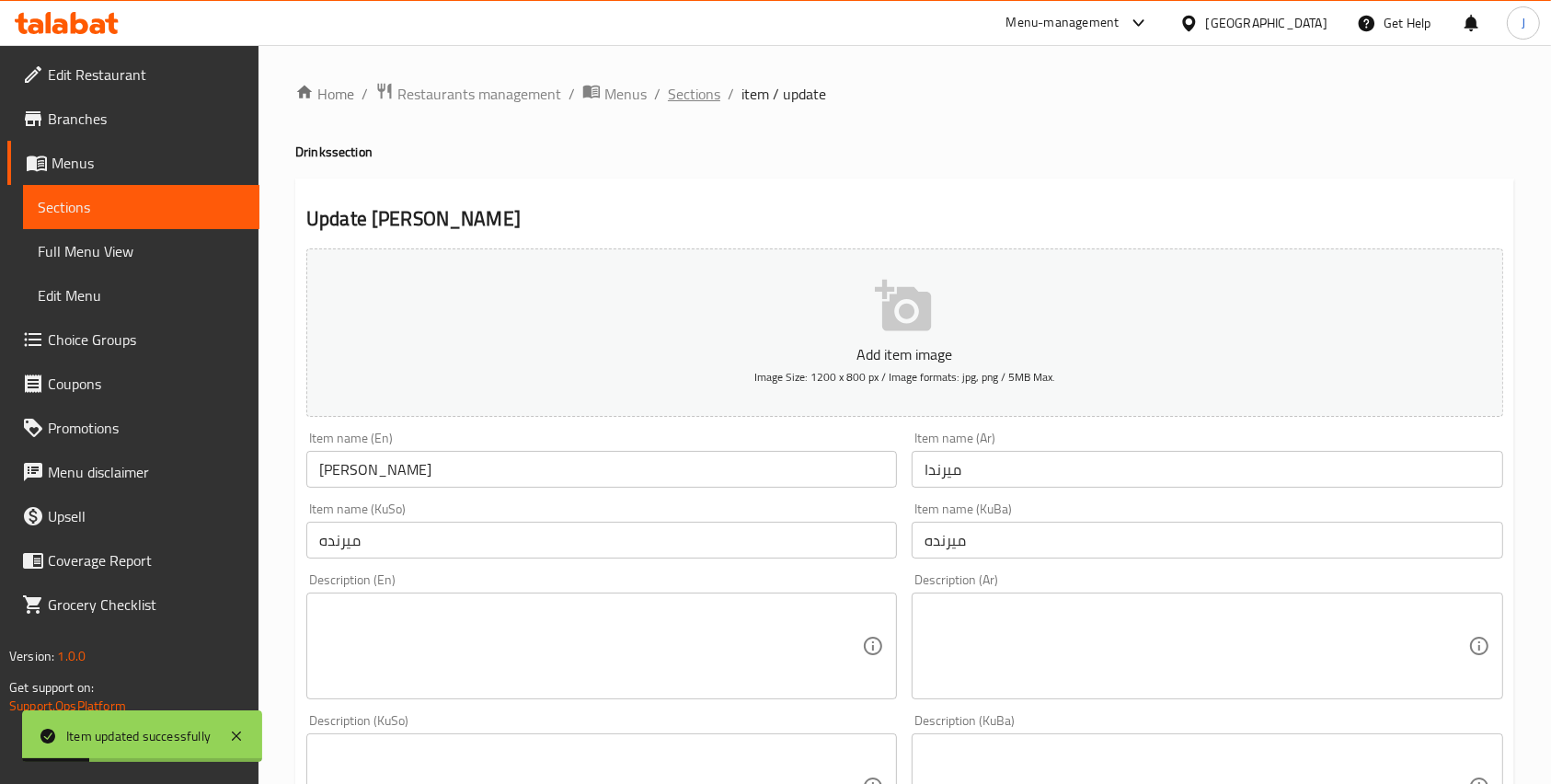
click at [701, 94] on span "Sections" at bounding box center [693, 93] width 52 height 23
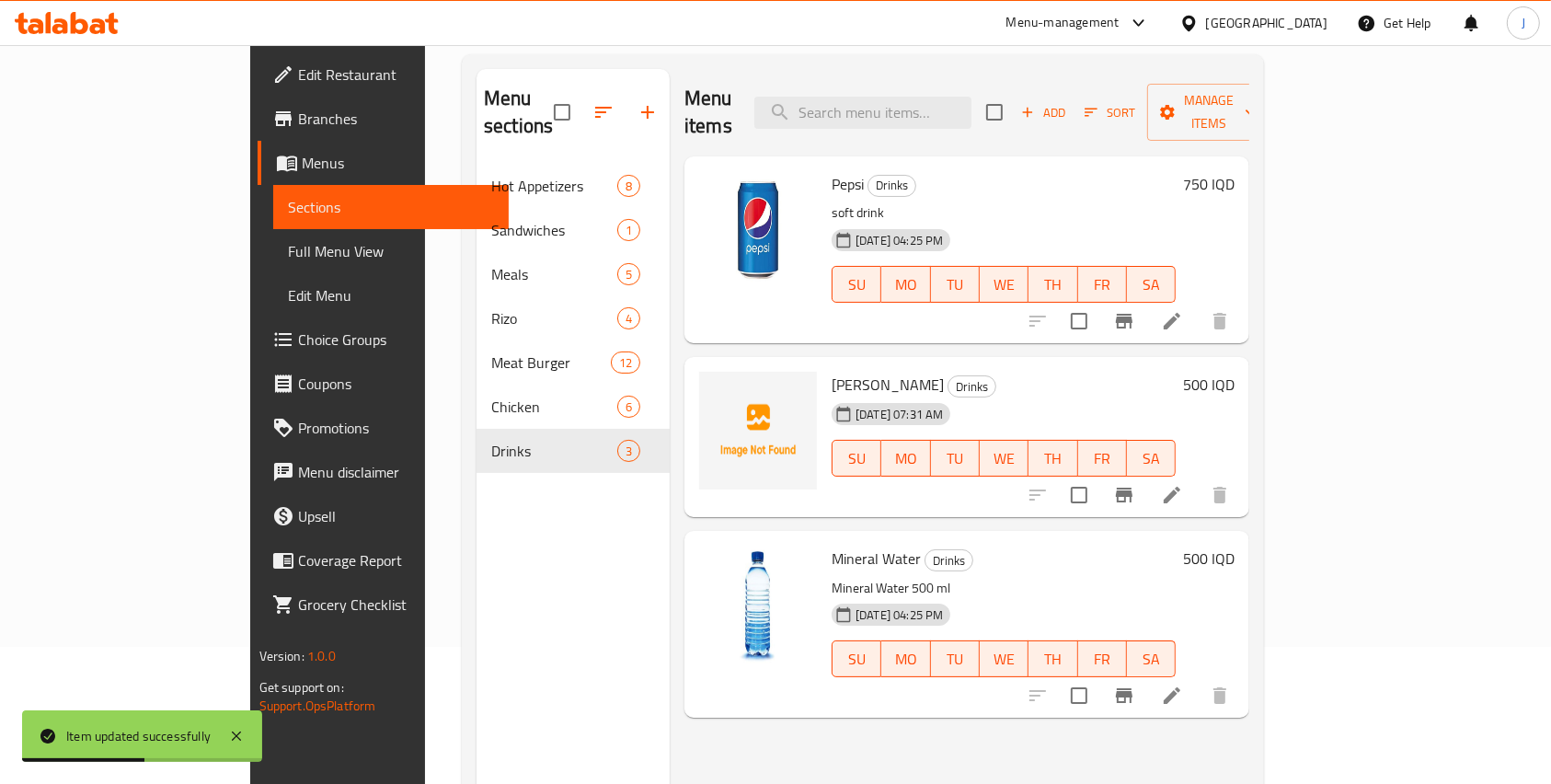
scroll to position [112, 0]
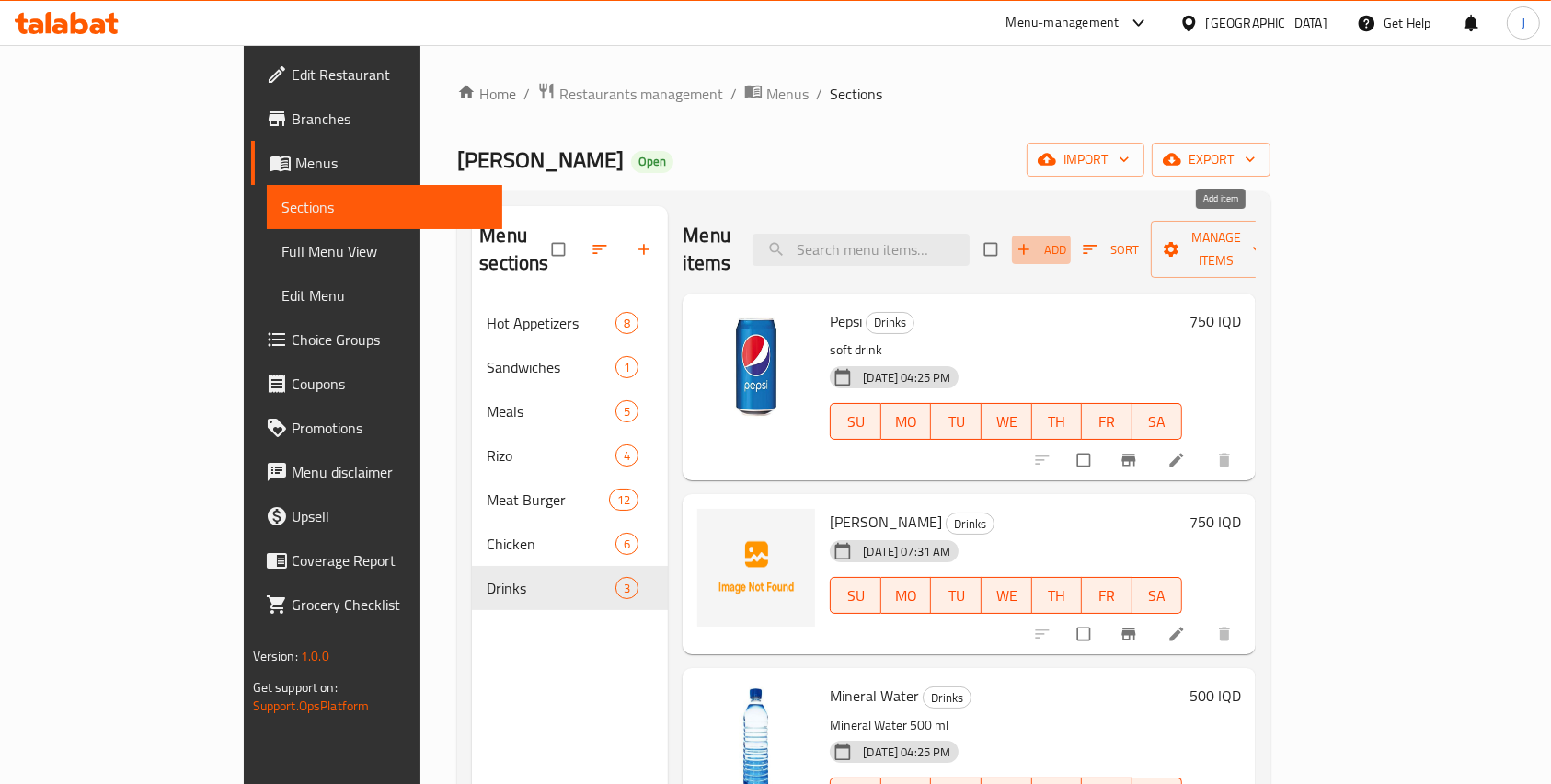
click at [1037, 241] on span "button" at bounding box center [1026, 249] width 23 height 19
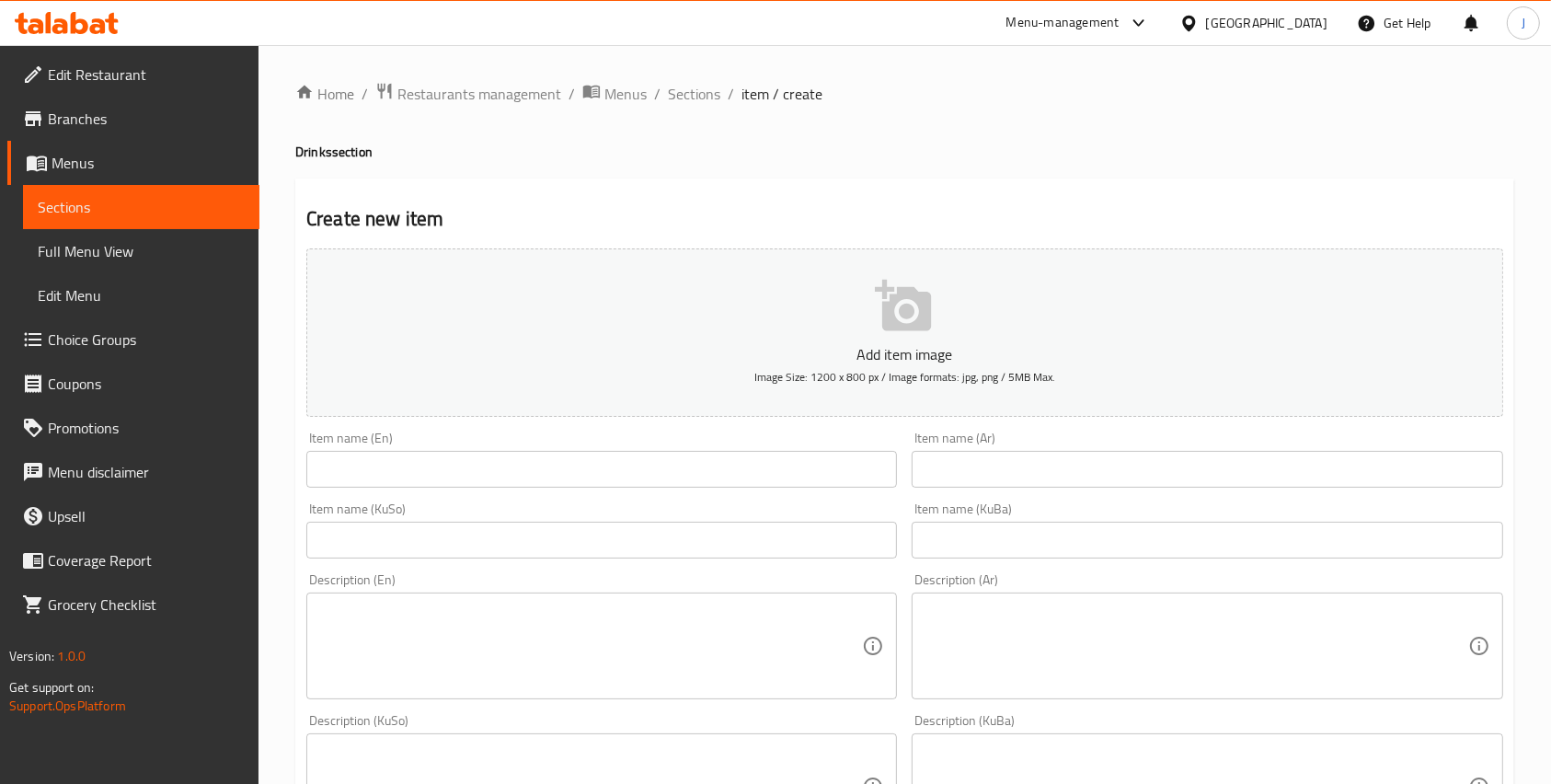
click at [371, 469] on input "text" at bounding box center [602, 469] width 591 height 37
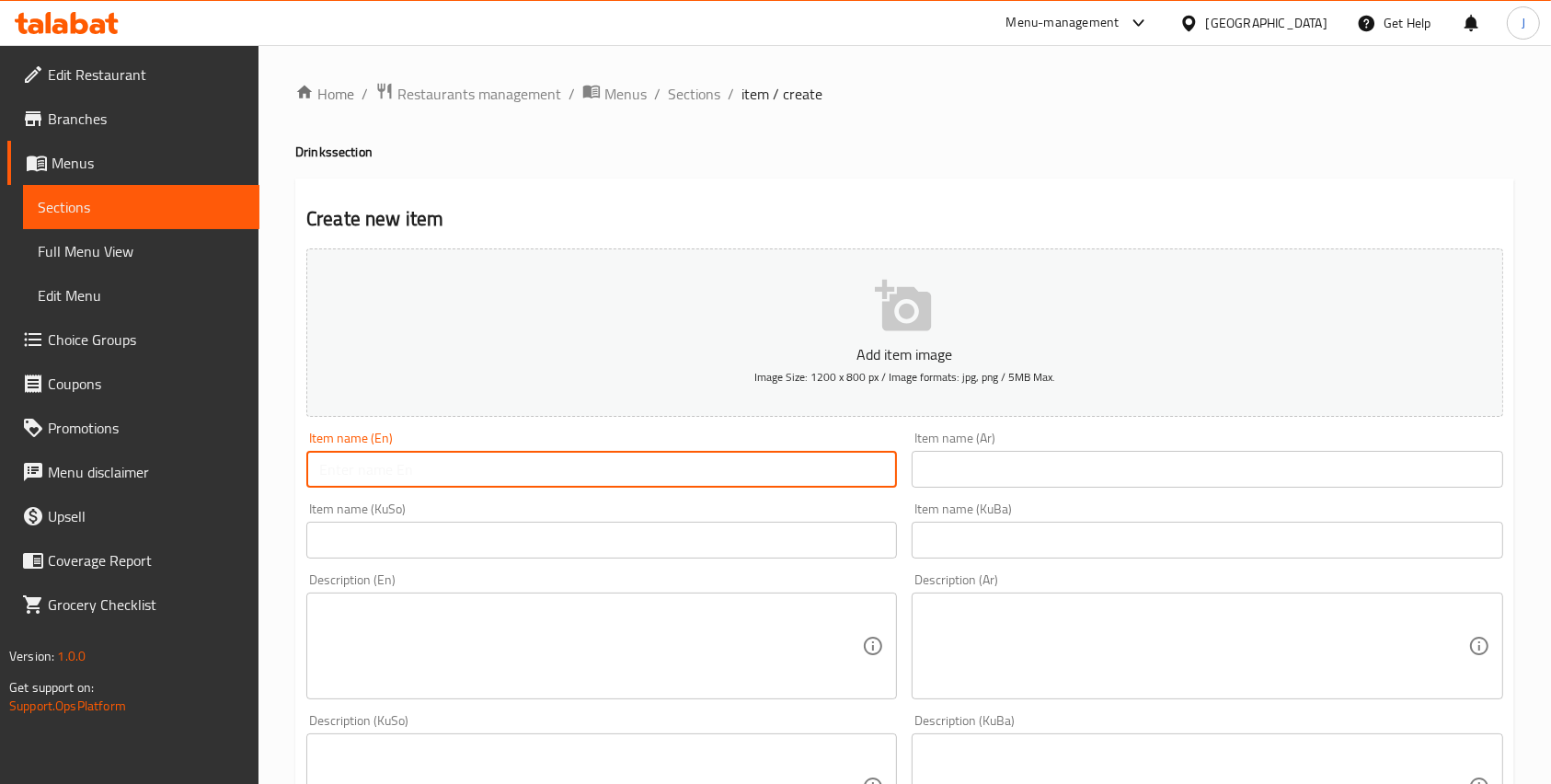
type input "s"
type input "Seven Up"
click at [976, 487] on input "text" at bounding box center [1207, 469] width 591 height 37
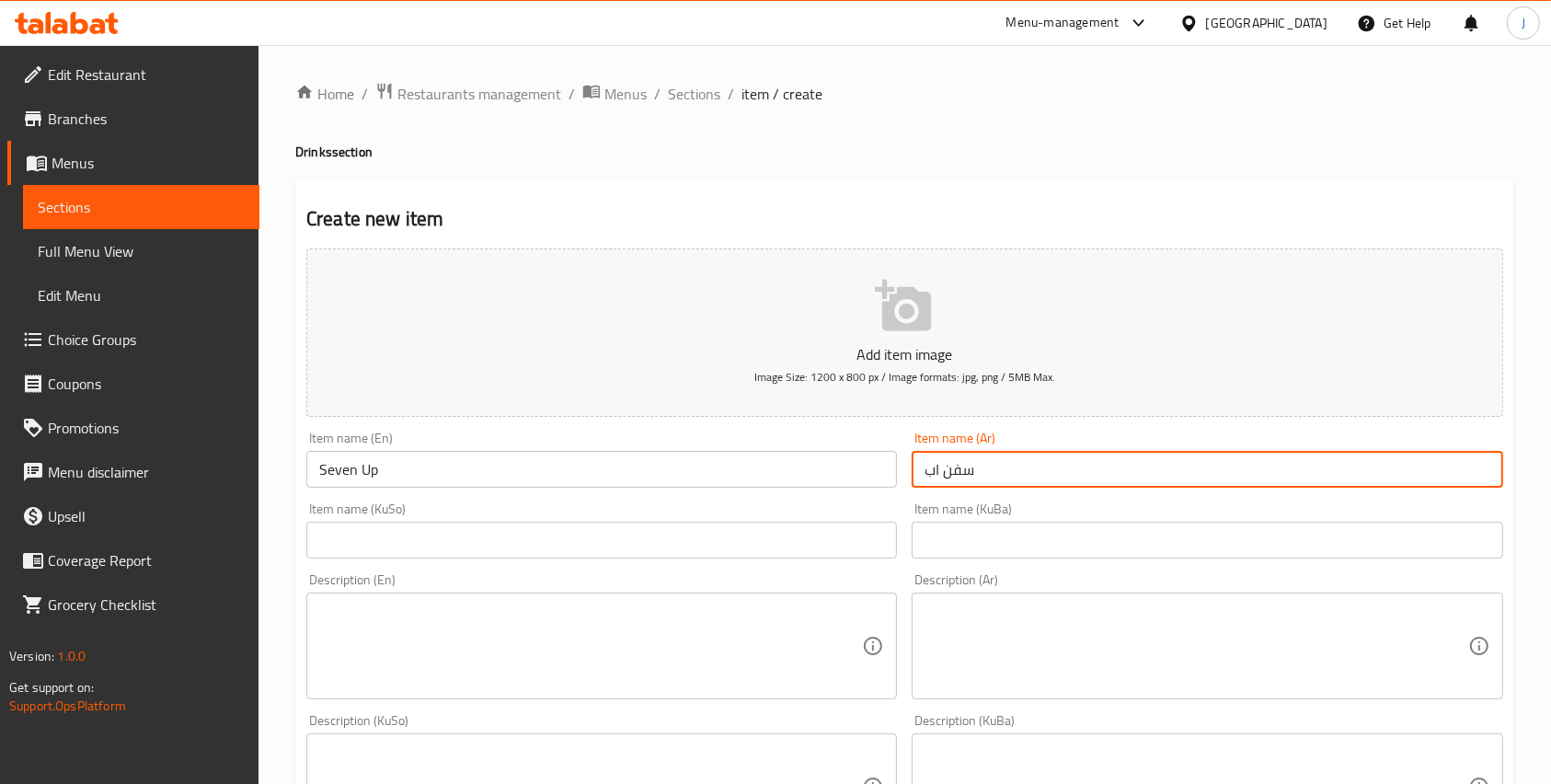
type input "سفن اب"
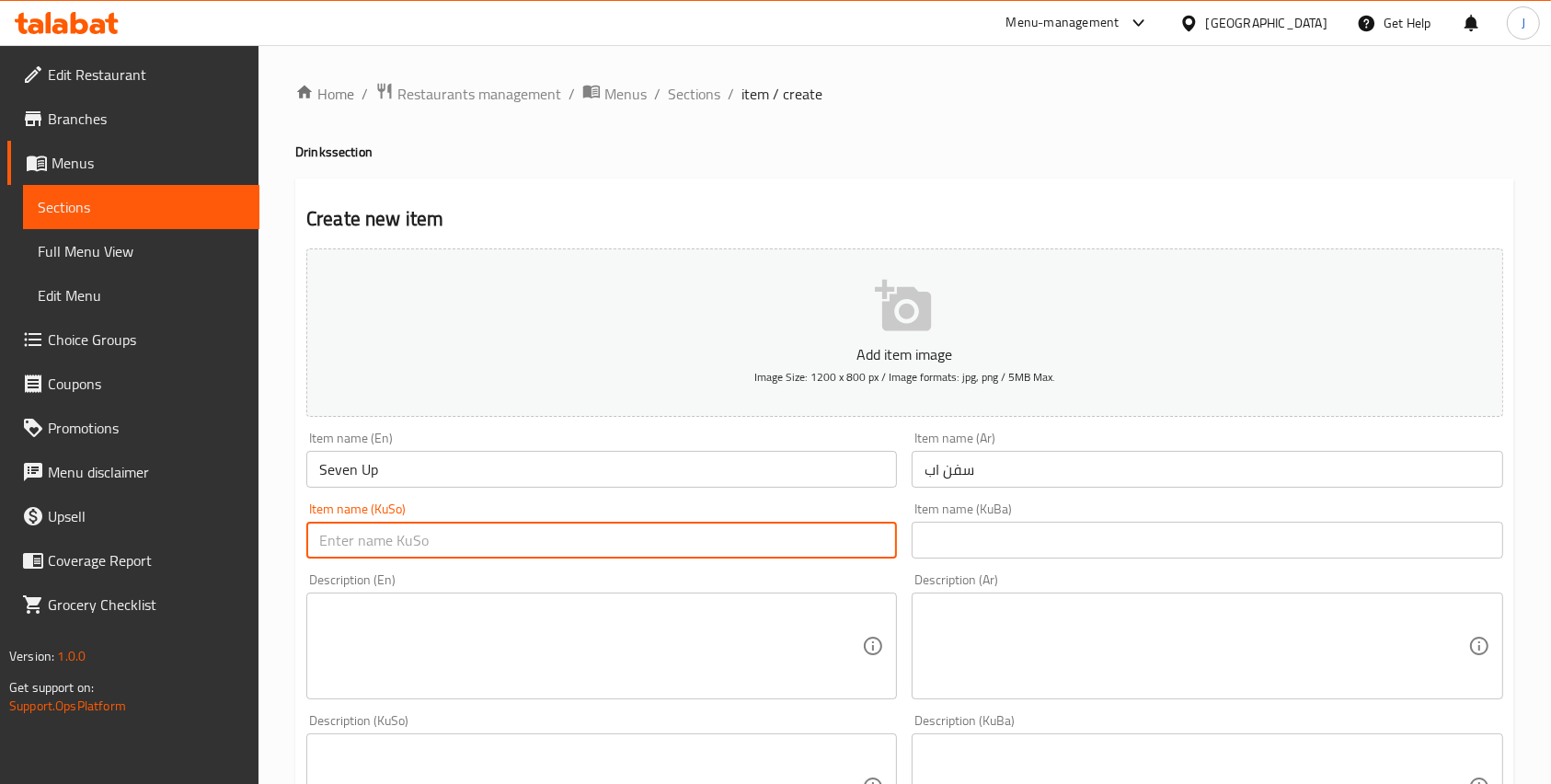
click at [450, 533] on input "text" at bounding box center [602, 540] width 591 height 37
type input "سفن اب"
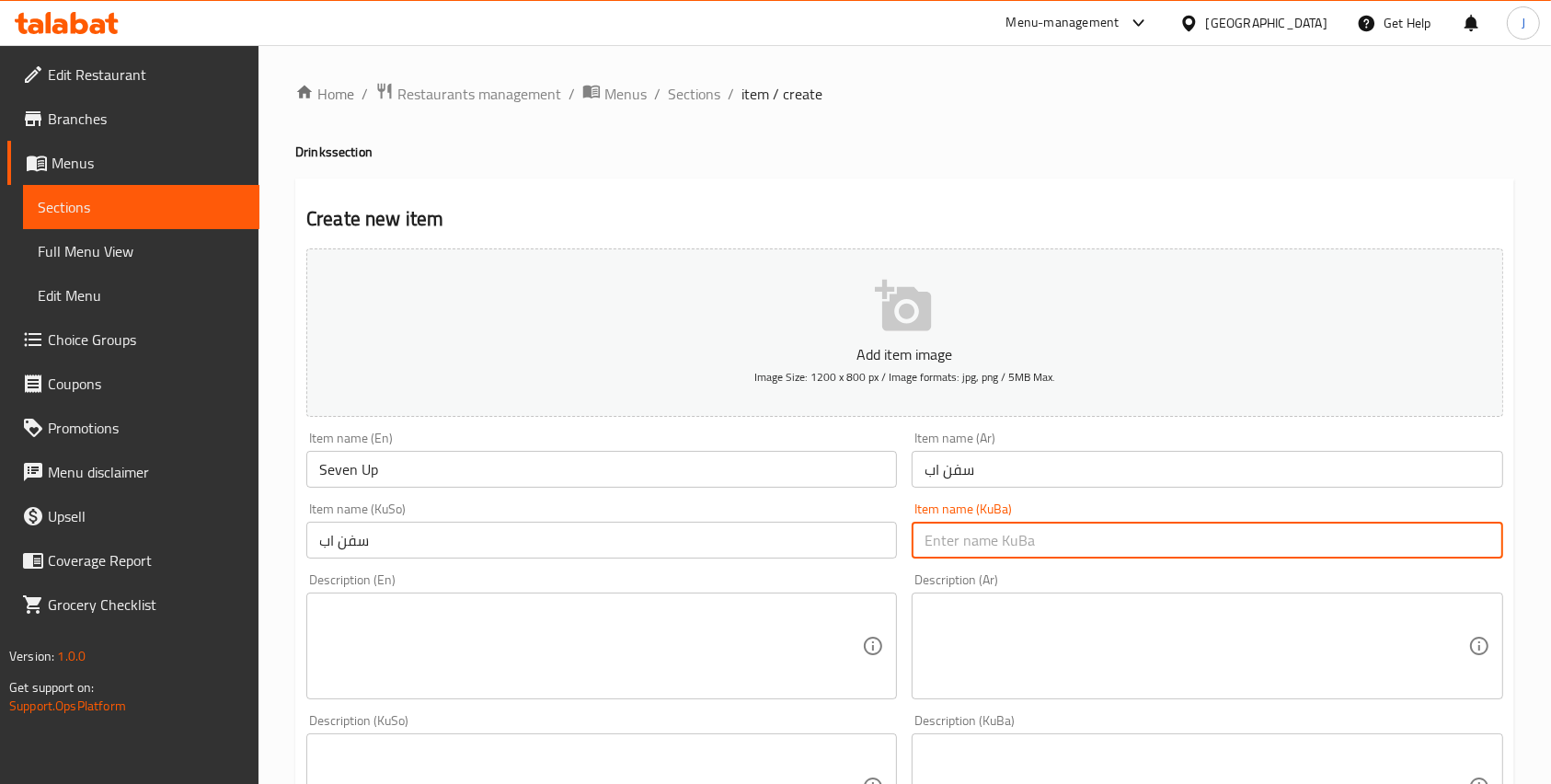
click at [967, 554] on input "text" at bounding box center [1207, 540] width 591 height 37
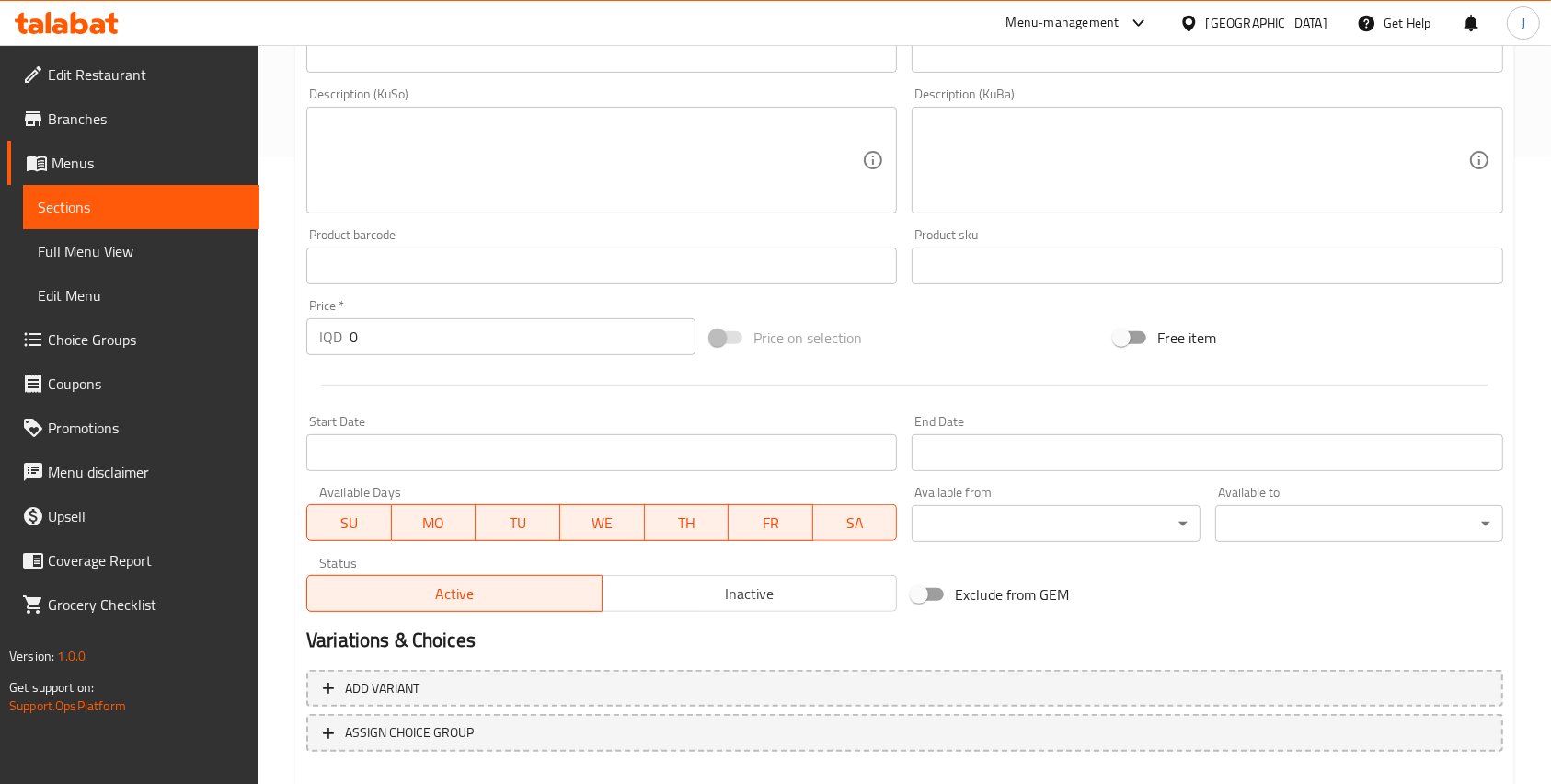
scroll to position [641, 0]
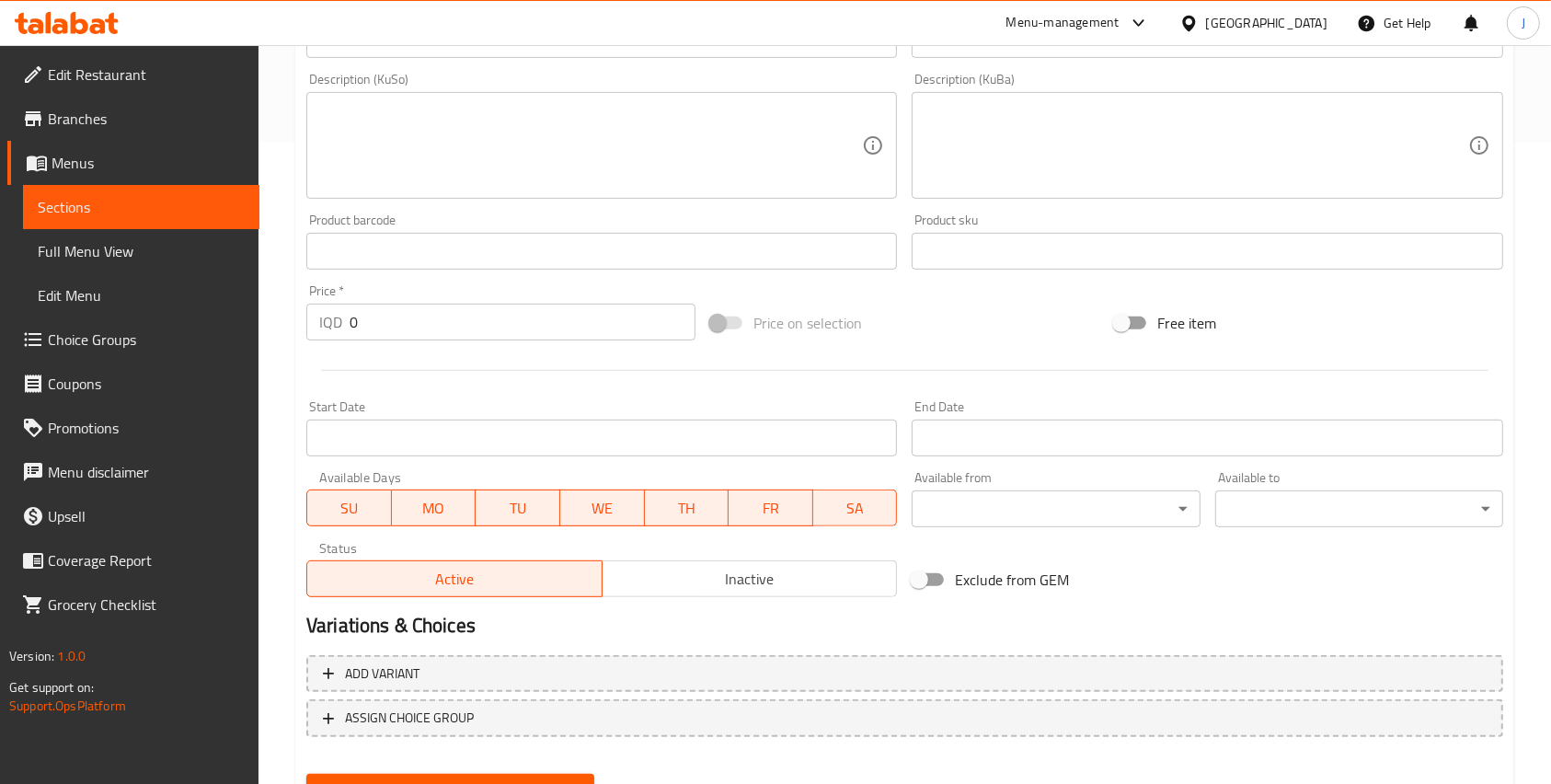
type input "سفن اب"
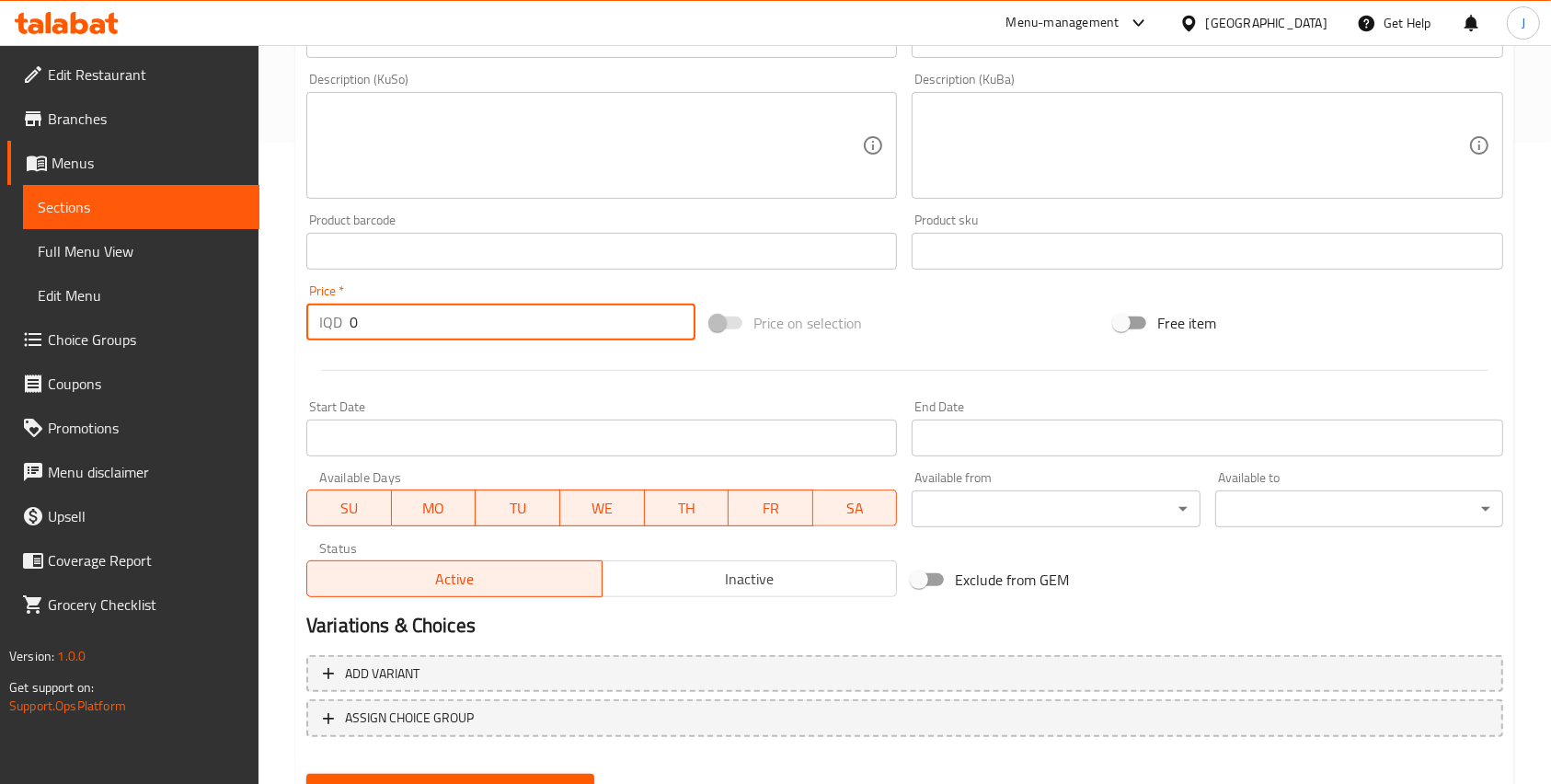
click at [432, 332] on input "0" at bounding box center [523, 322] width 346 height 37
type input "0"
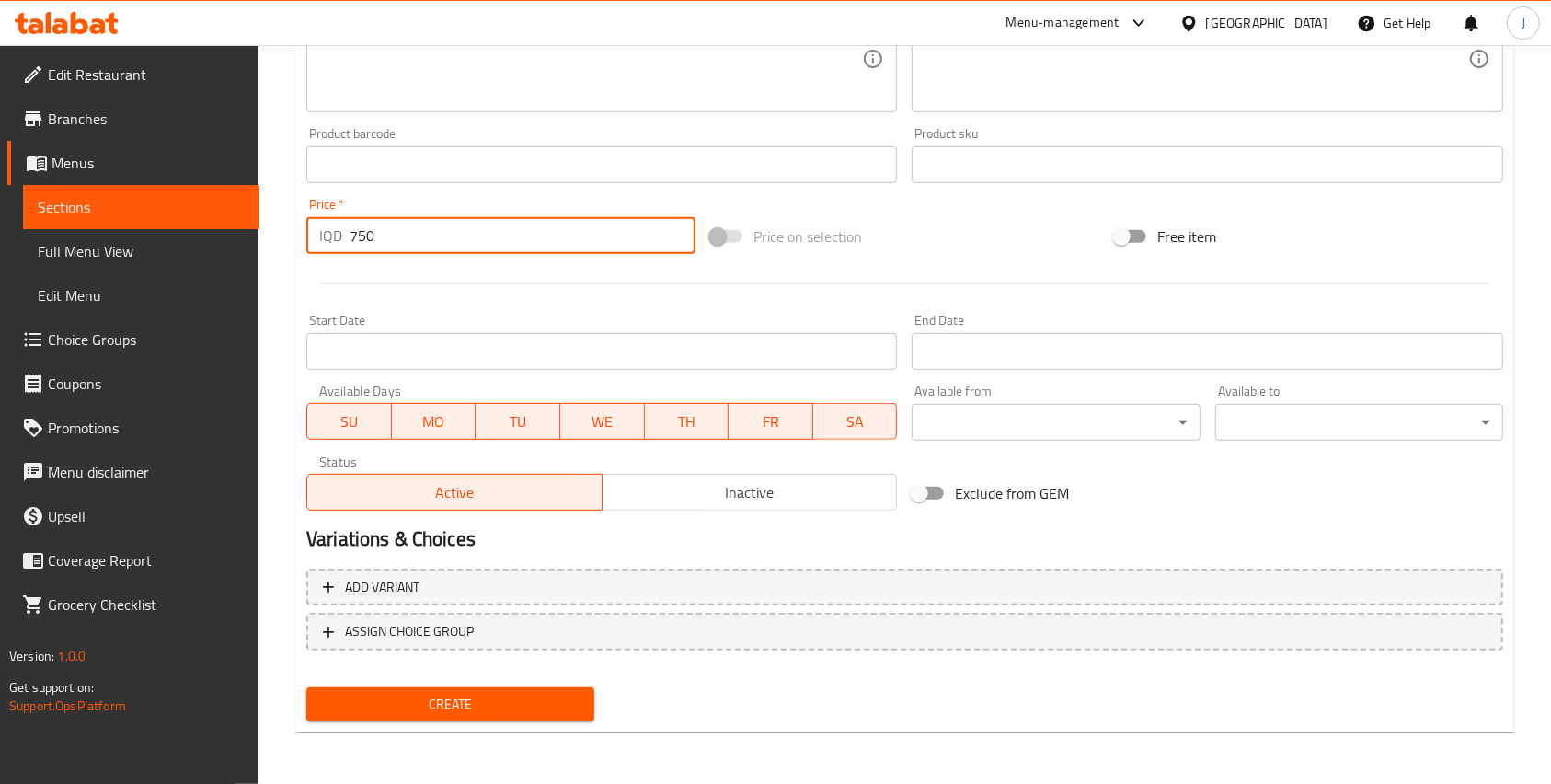
type input "750"
click at [441, 701] on span "Create" at bounding box center [451, 704] width 259 height 23
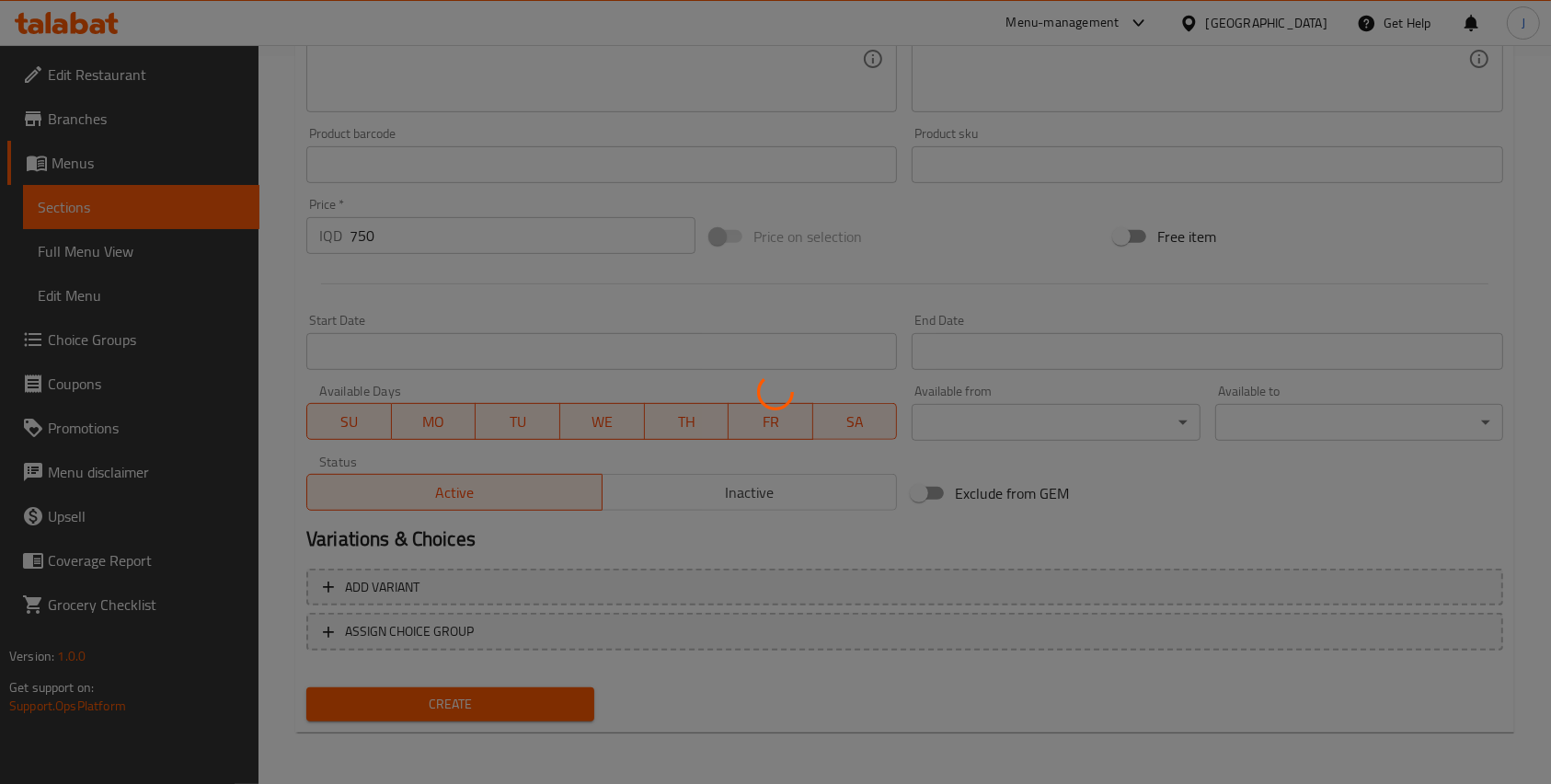
type input "0"
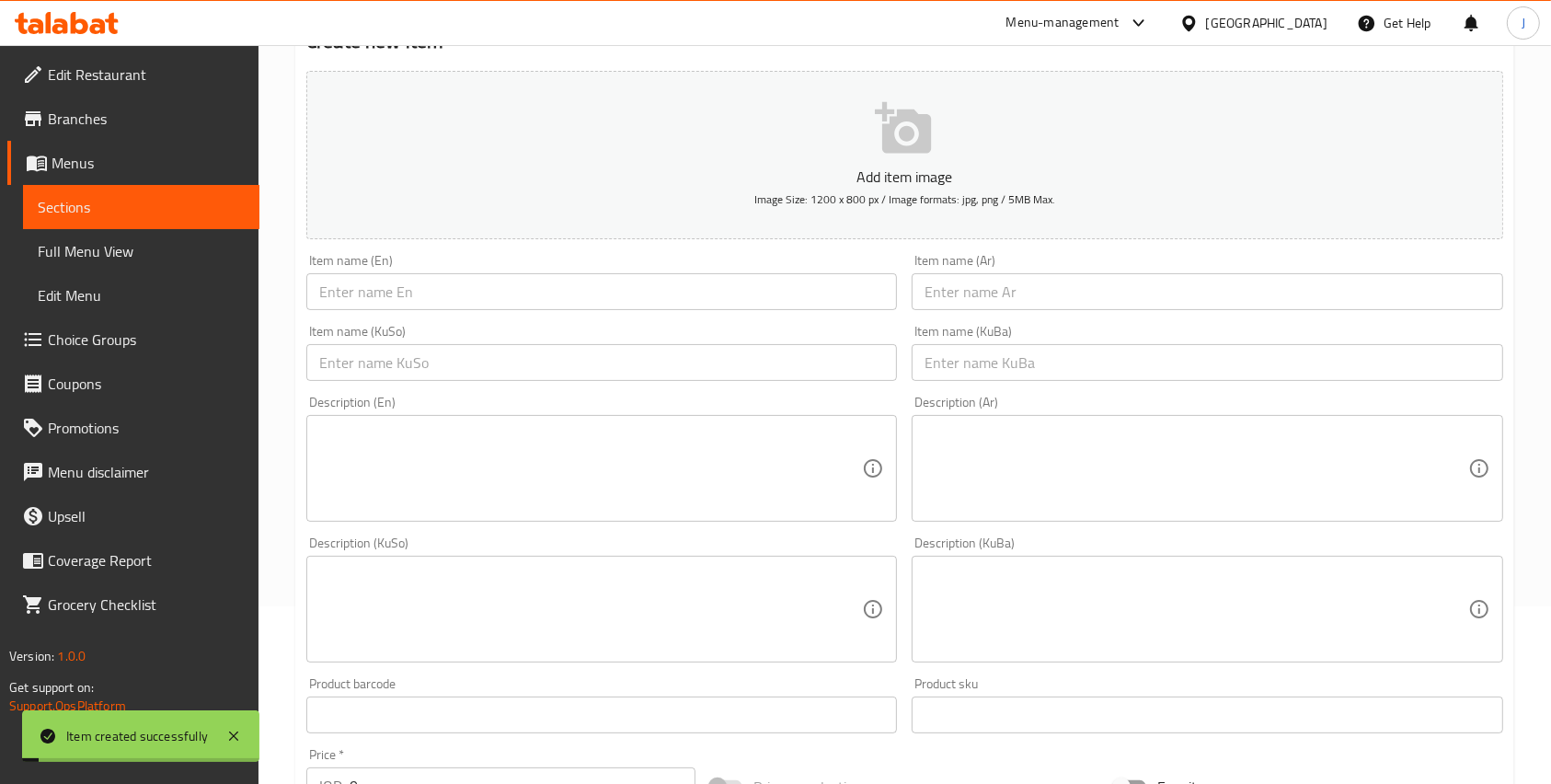
scroll to position [0, 0]
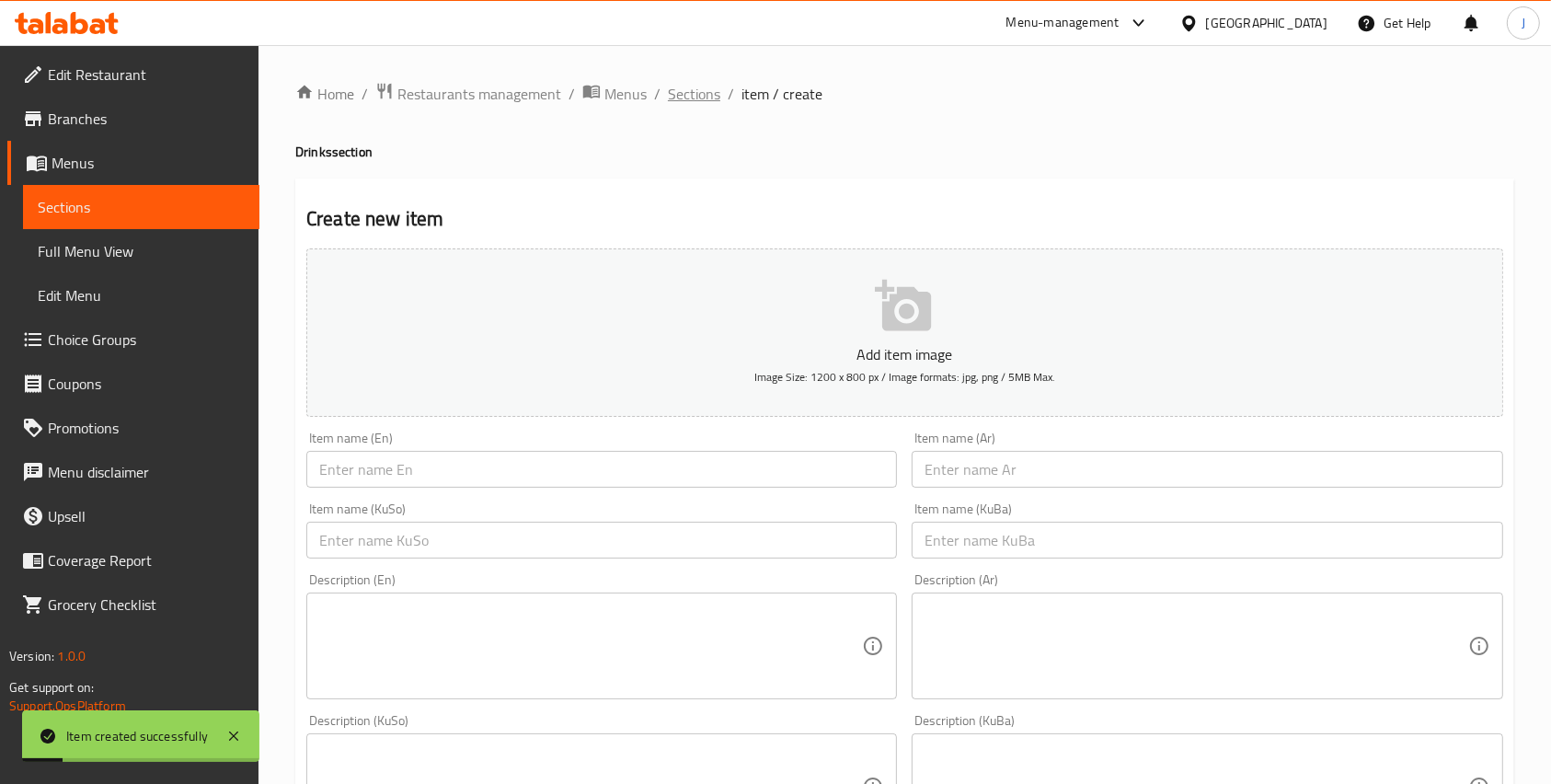
click at [688, 99] on span "Sections" at bounding box center [693, 93] width 52 height 23
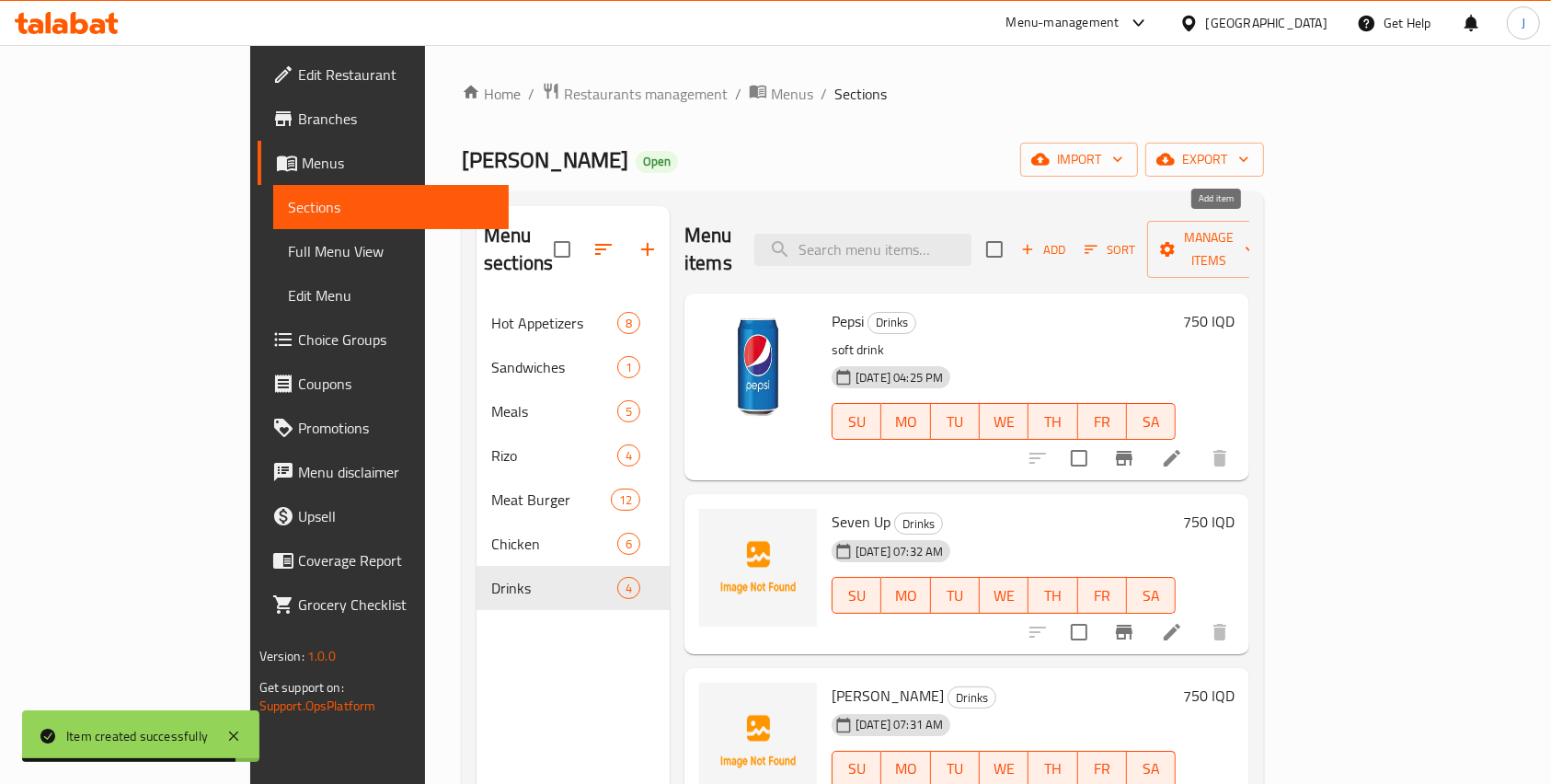
click at [1069, 243] on span "Add" at bounding box center [1043, 250] width 50 height 22
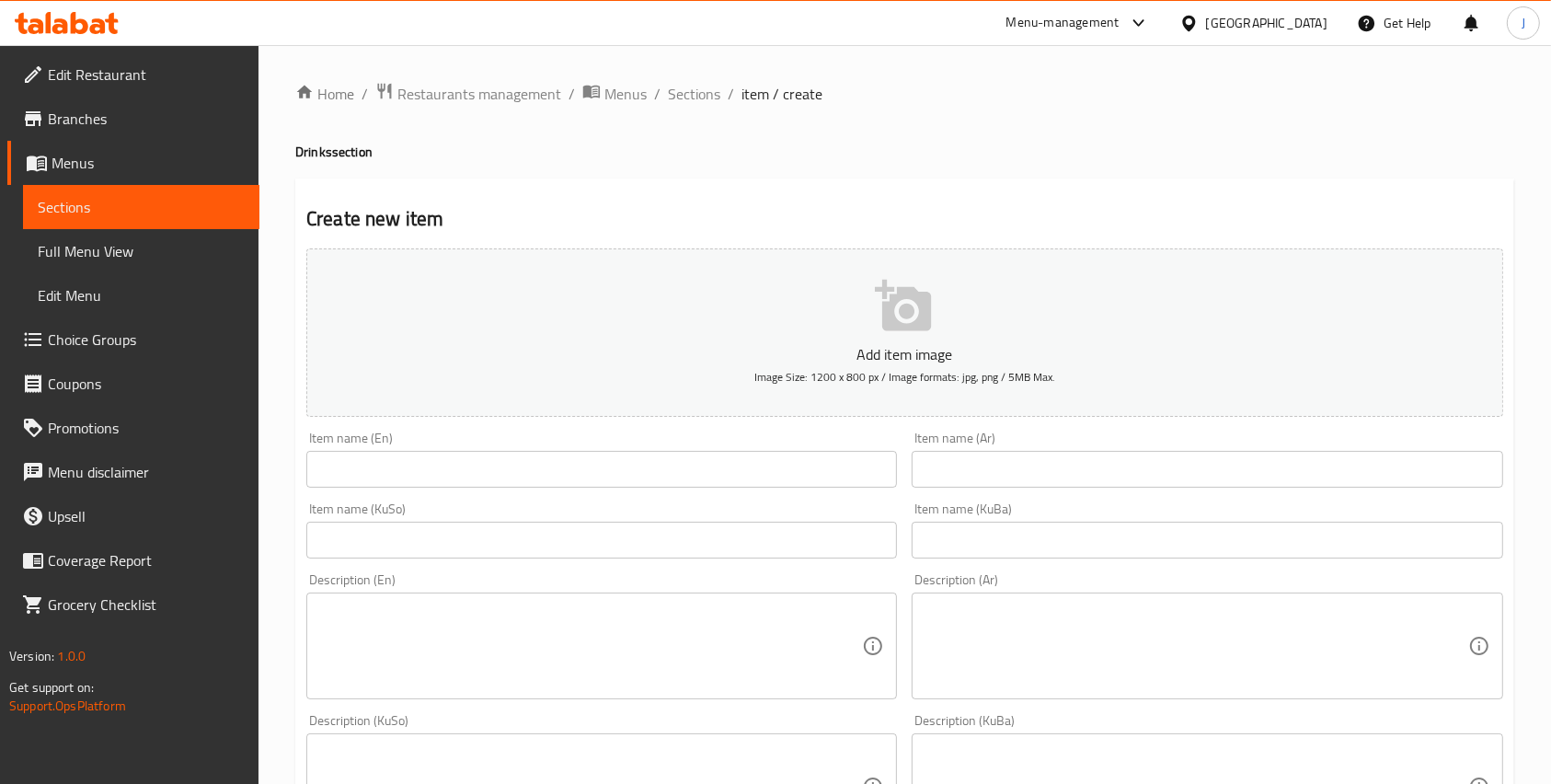
click at [356, 485] on input "text" at bounding box center [602, 469] width 591 height 37
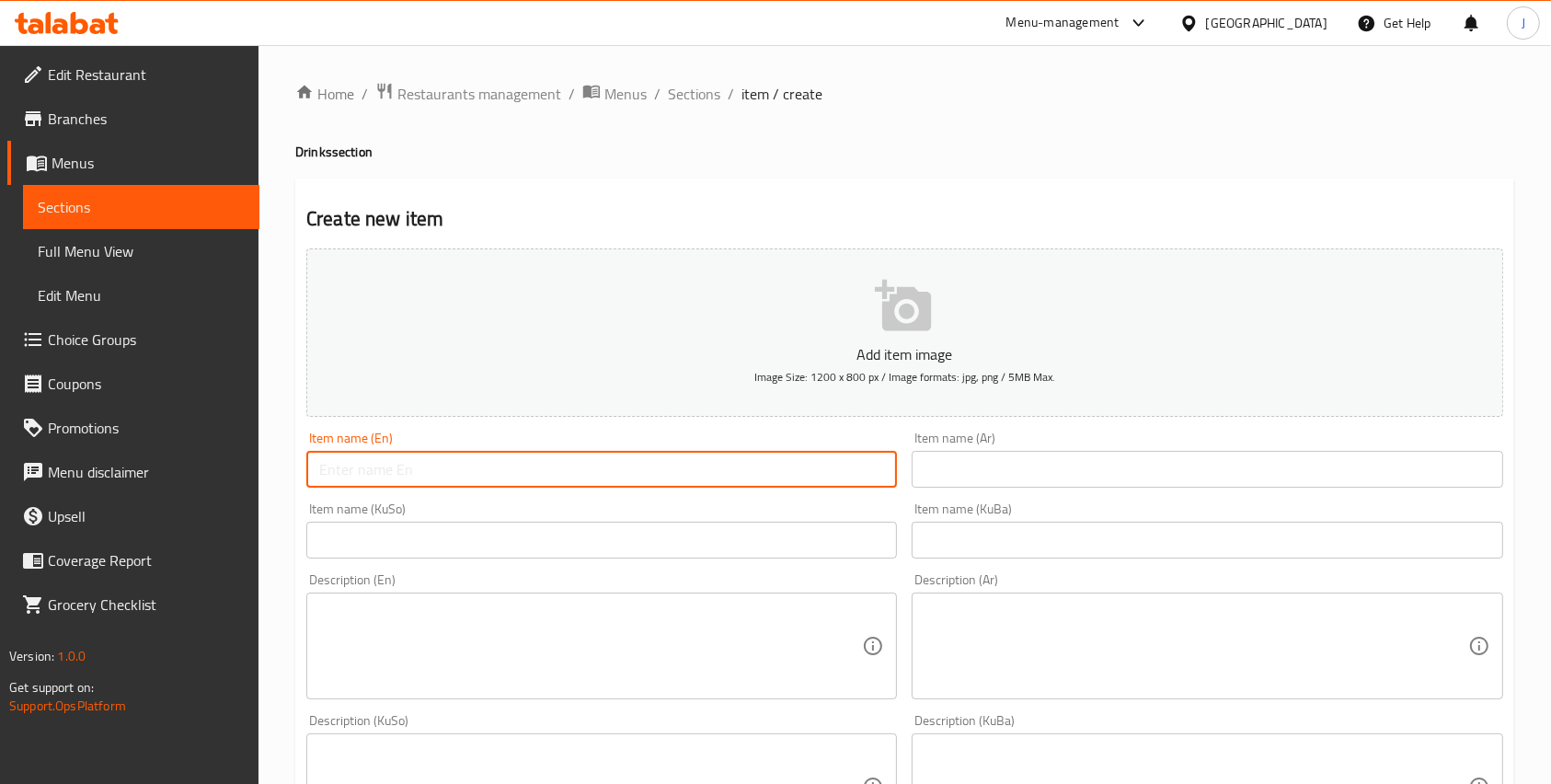
type input "؛"
type input "Pepsi Diet"
click at [982, 463] on input "text" at bounding box center [1207, 469] width 591 height 37
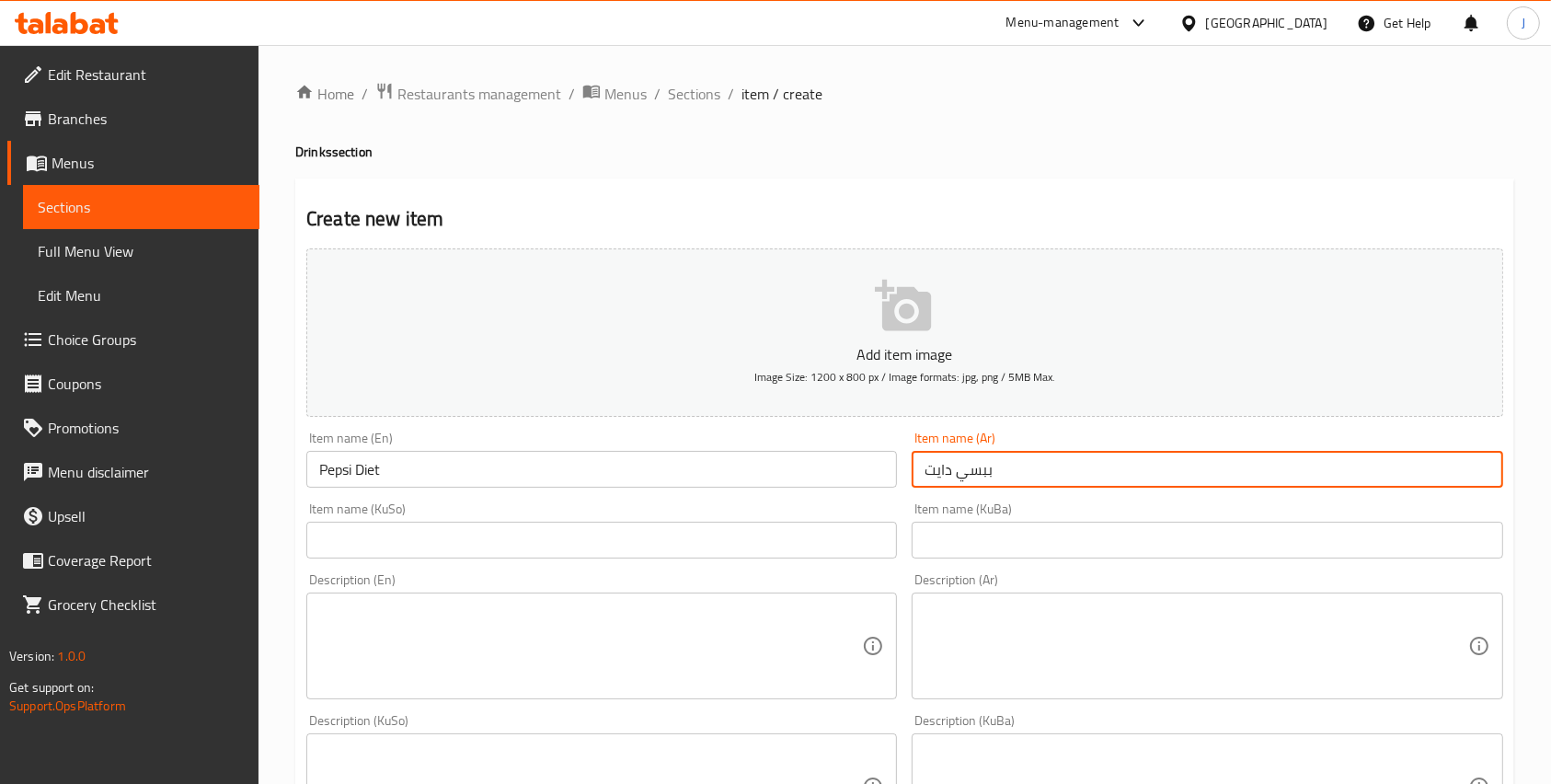
type input "ببسي دايت"
click at [341, 529] on input "text" at bounding box center [602, 540] width 591 height 37
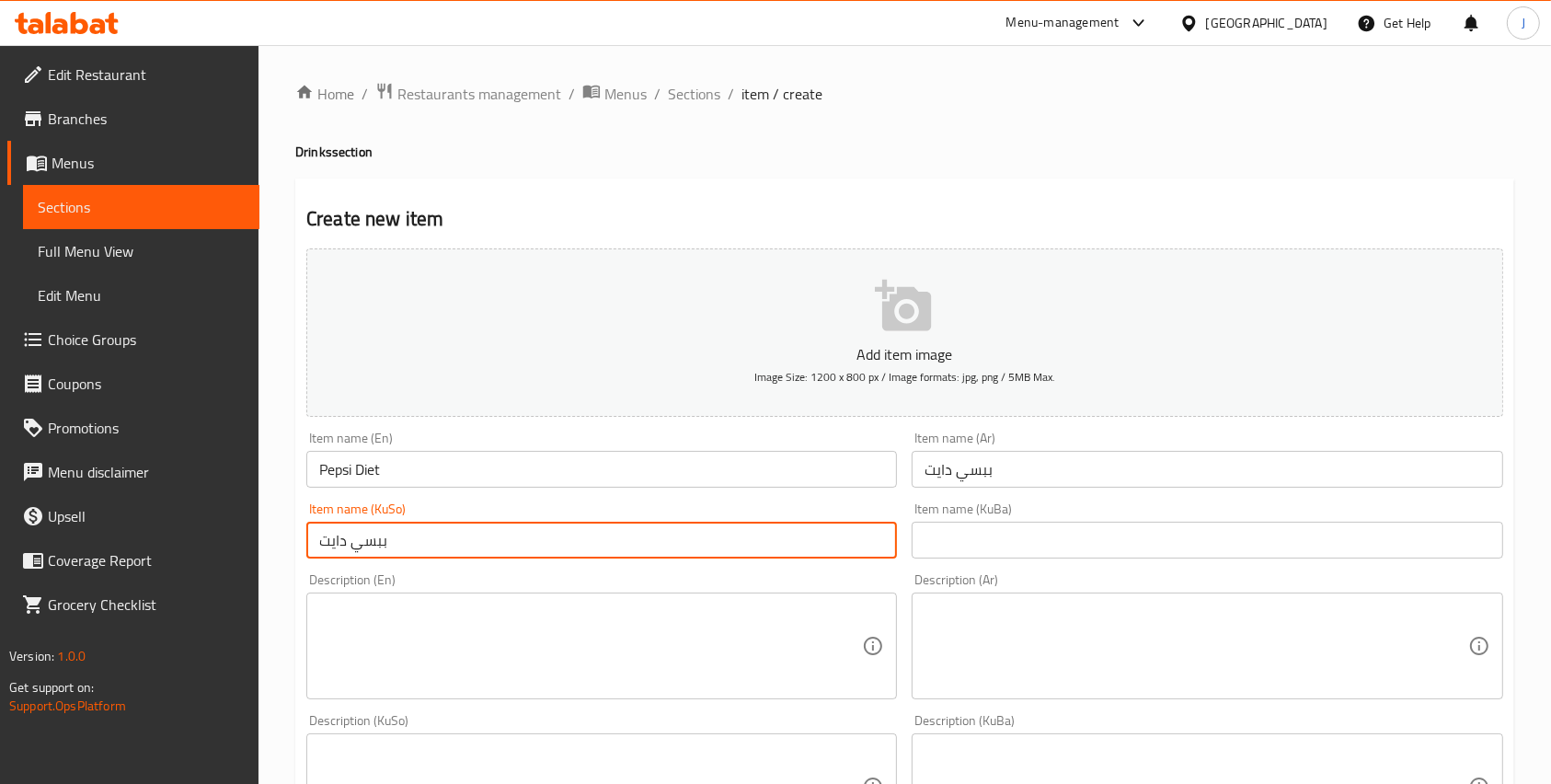
type input "ببسي دايت"
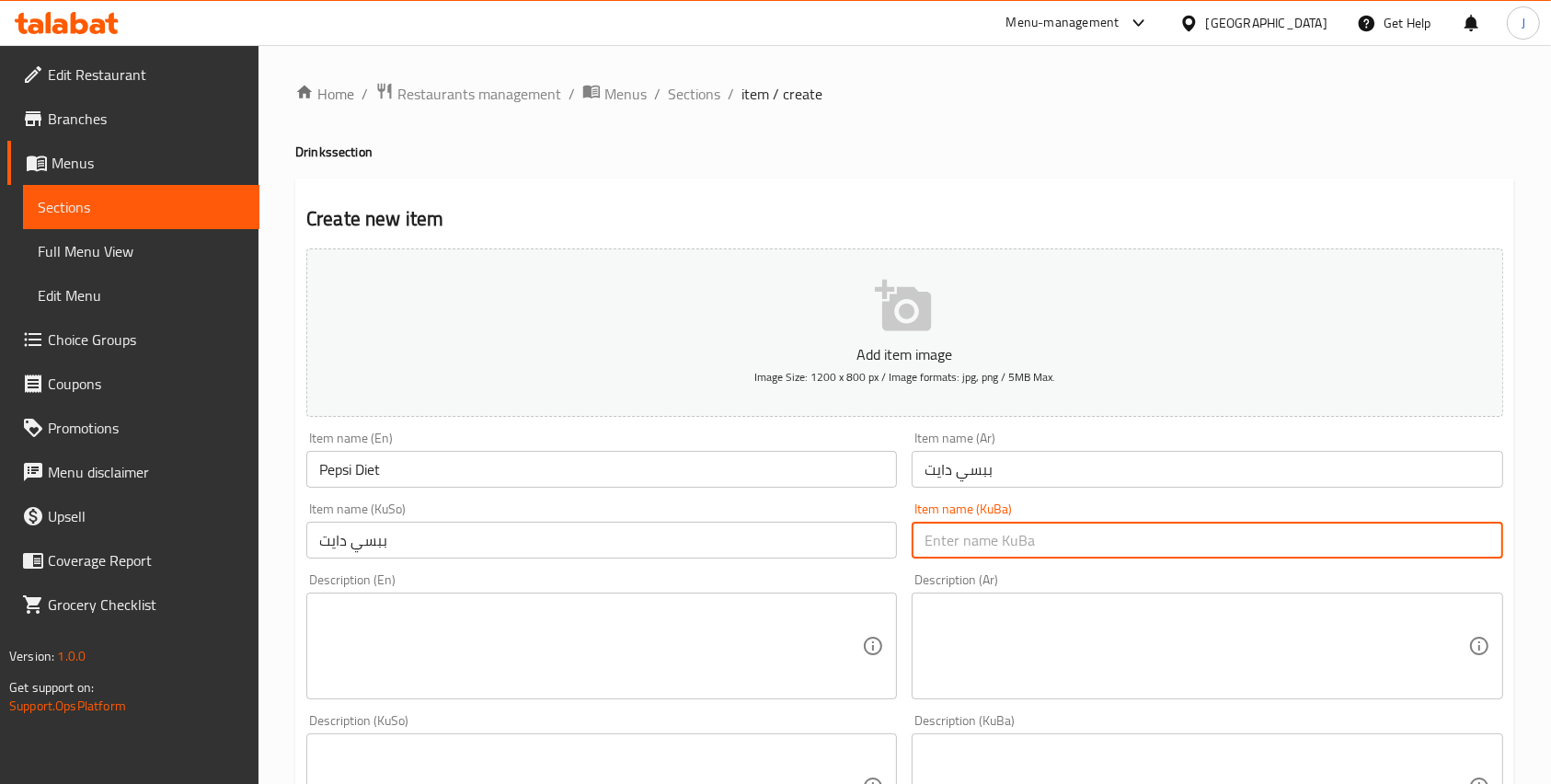
click at [951, 556] on input "text" at bounding box center [1207, 540] width 591 height 37
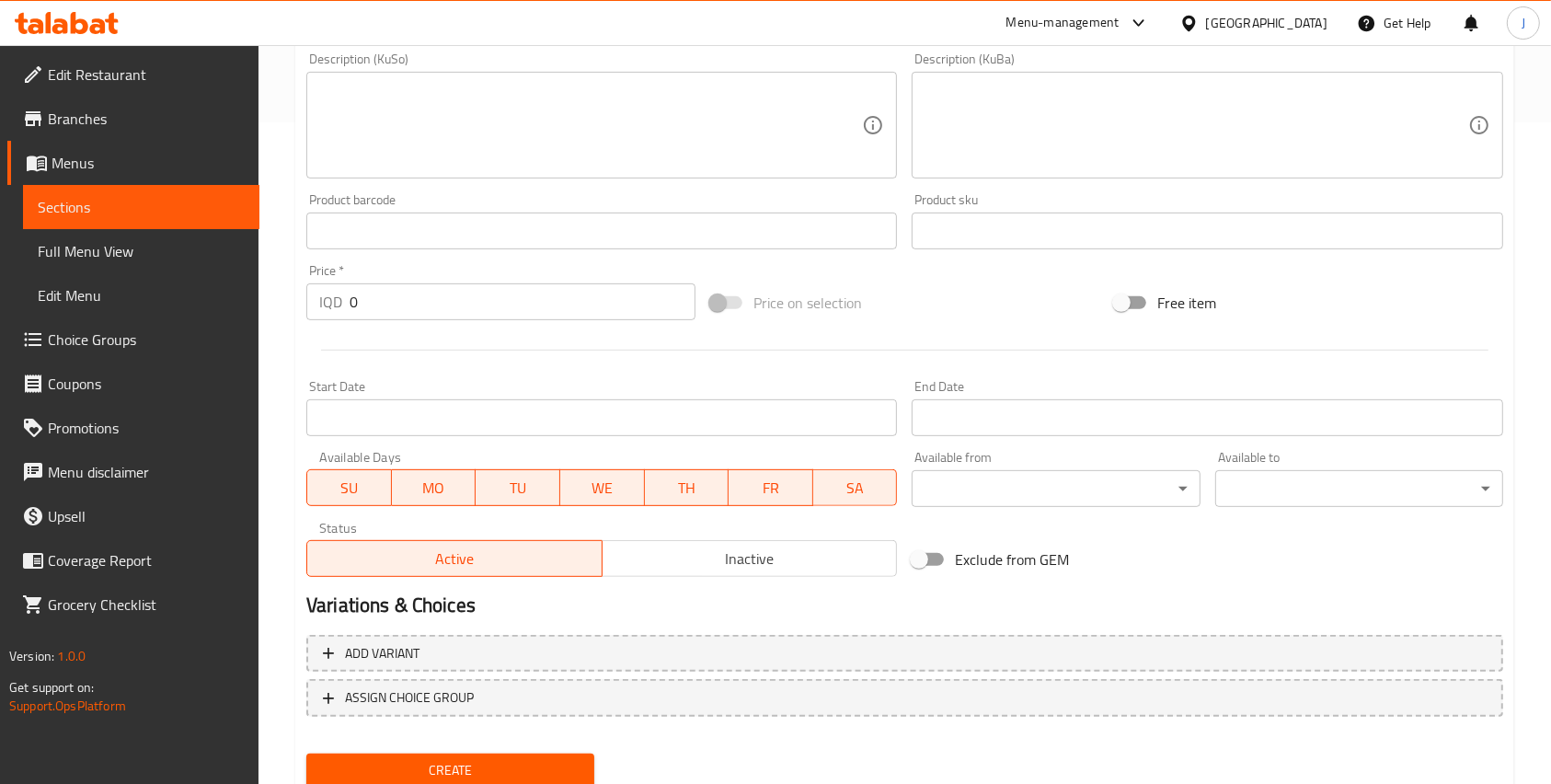
scroll to position [668, 0]
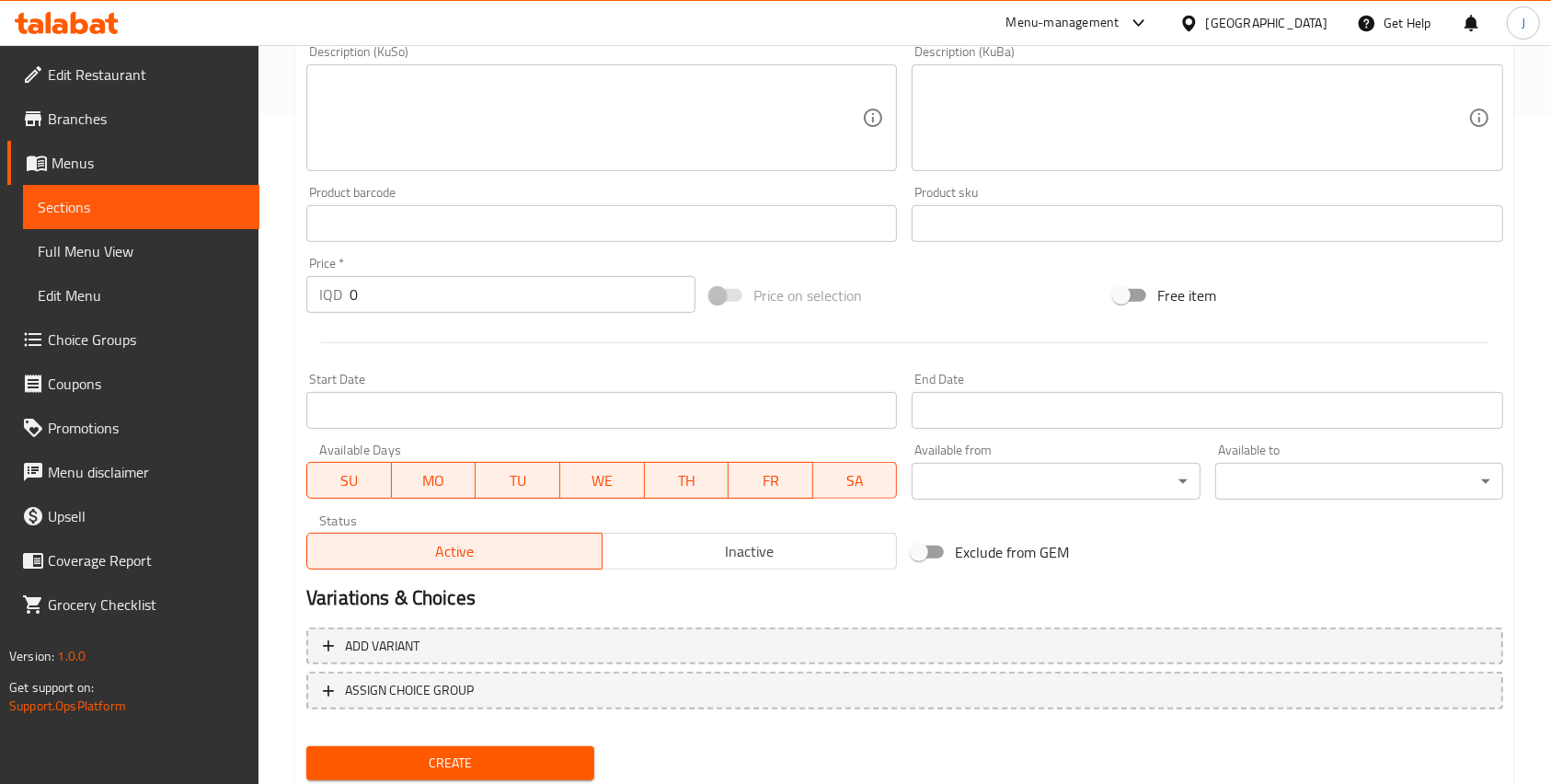
type input "ببسي دايت"
click at [353, 297] on input "0" at bounding box center [523, 295] width 346 height 37
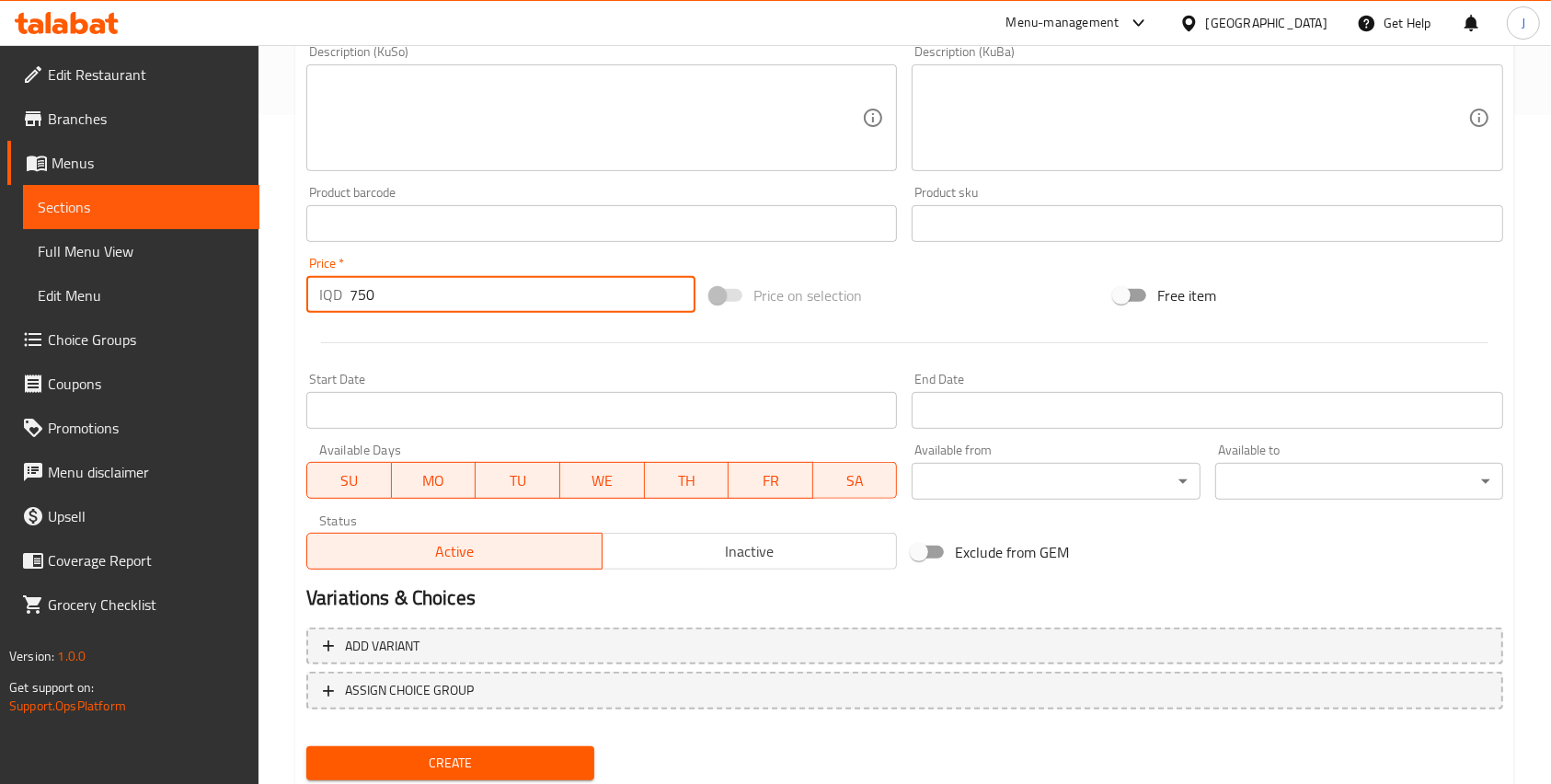
scroll to position [727, 0]
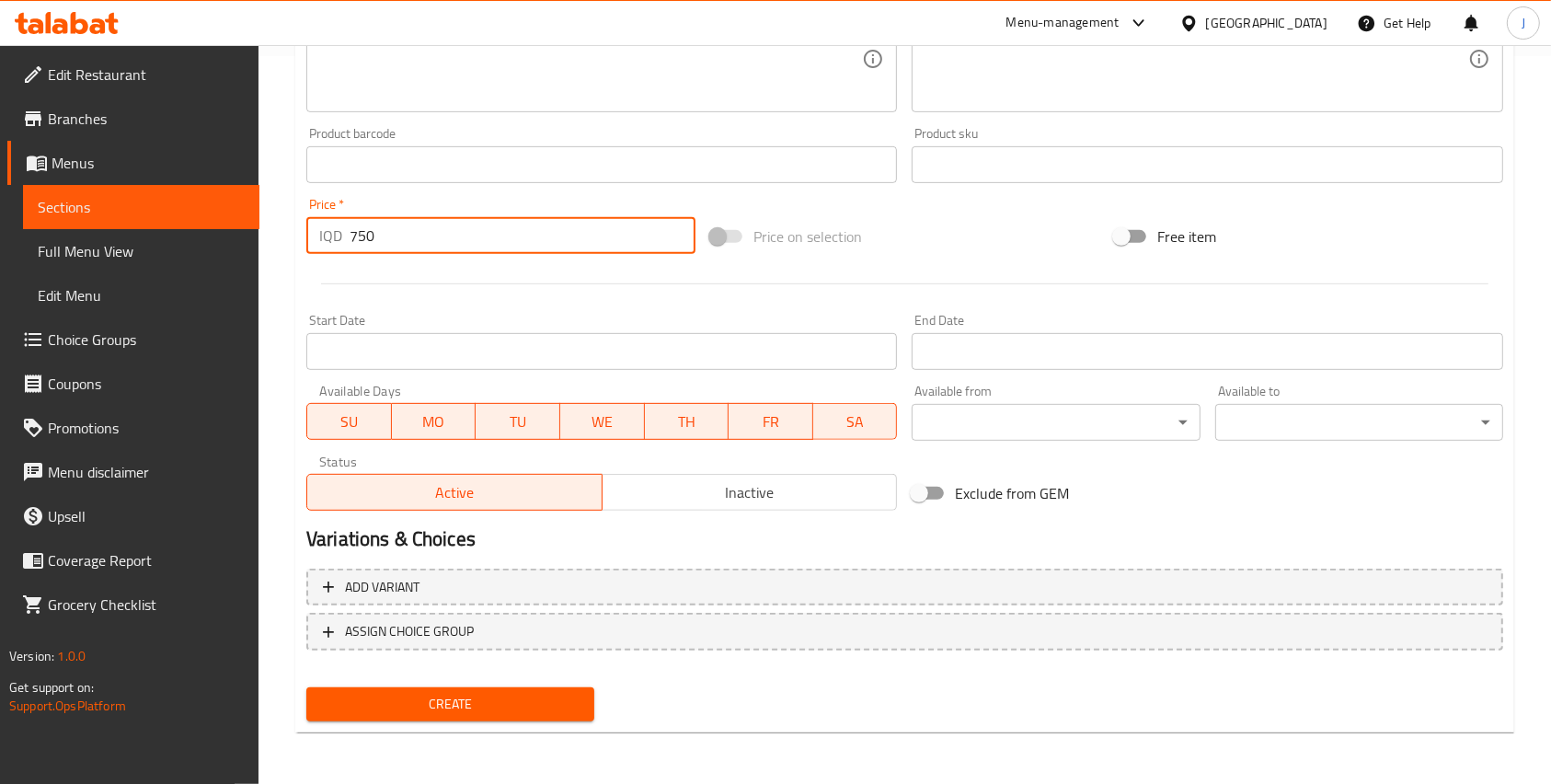
type input "750"
click at [412, 697] on span "Create" at bounding box center [451, 704] width 259 height 23
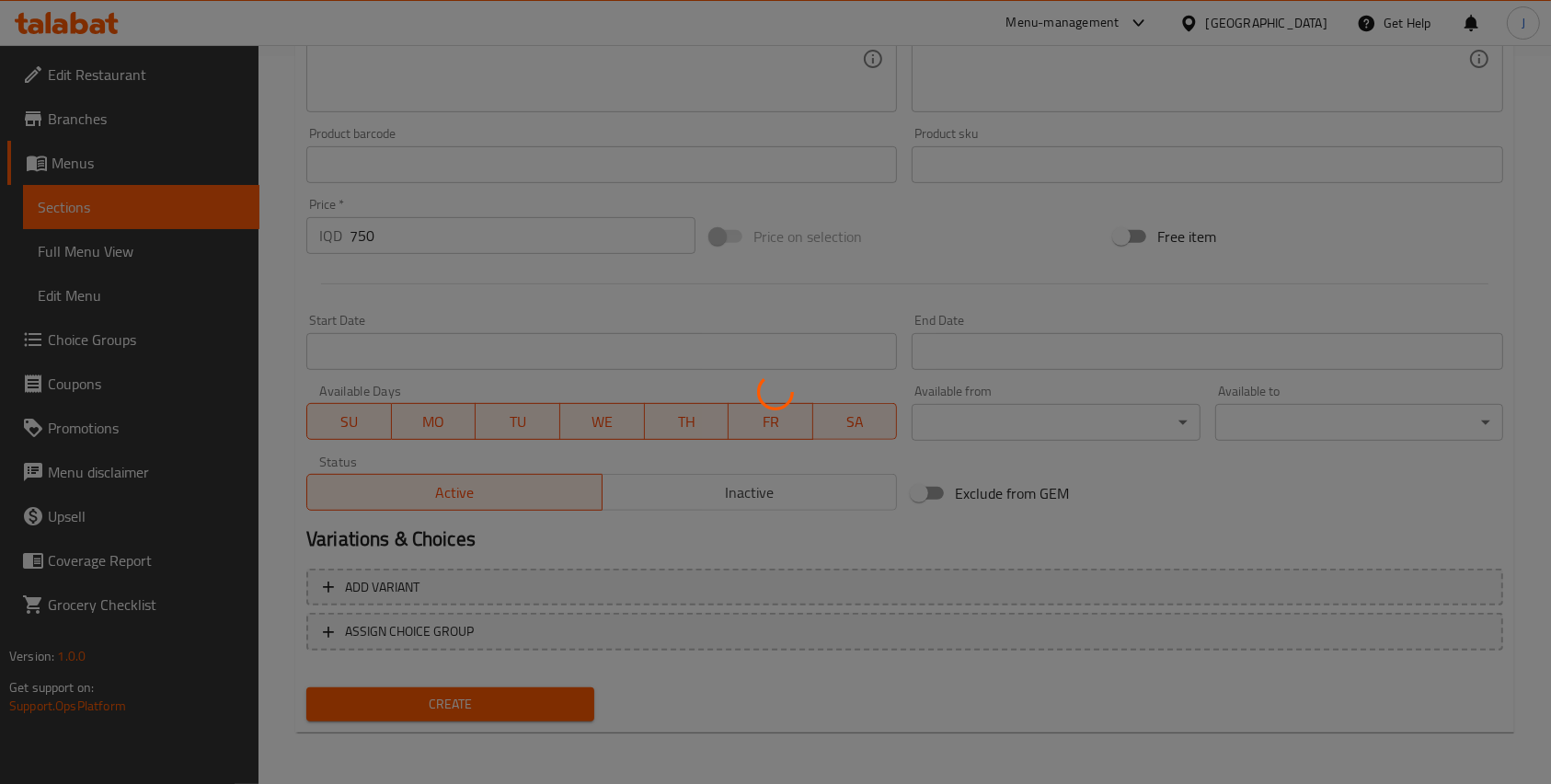
type input "0"
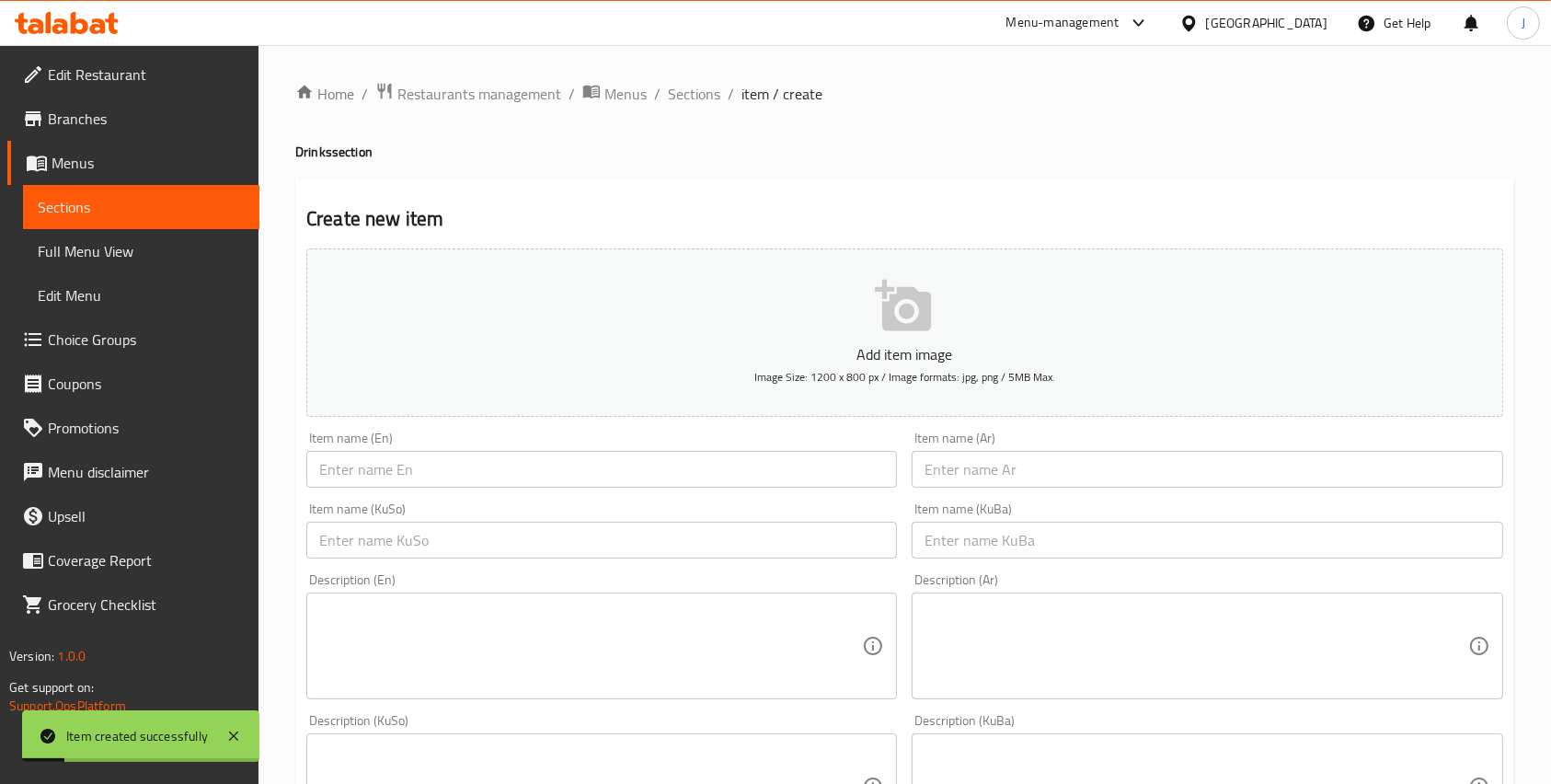
scroll to position [0, 0]
click at [712, 92] on span "Sections" at bounding box center [693, 93] width 52 height 23
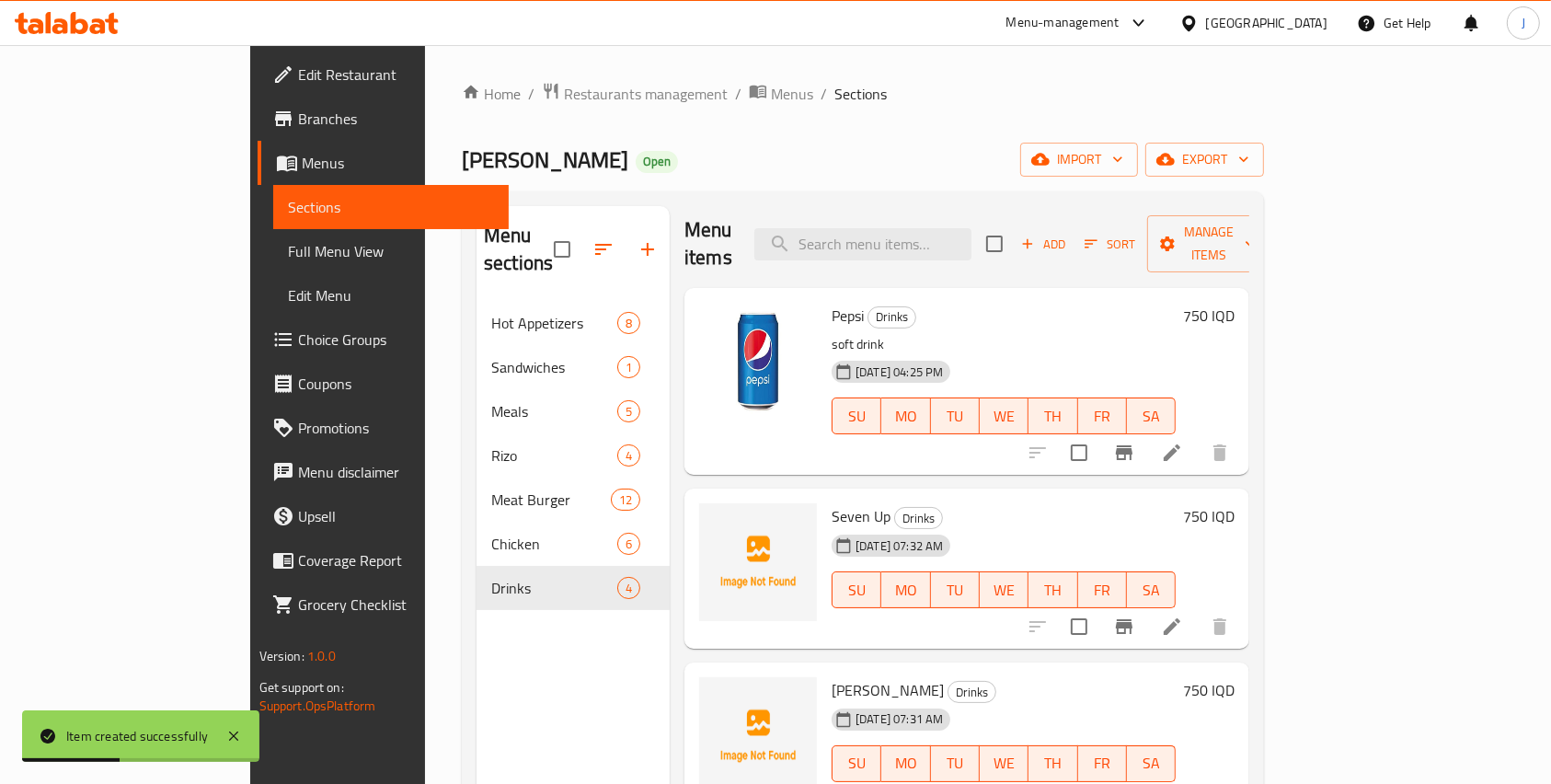
scroll to position [10, 0]
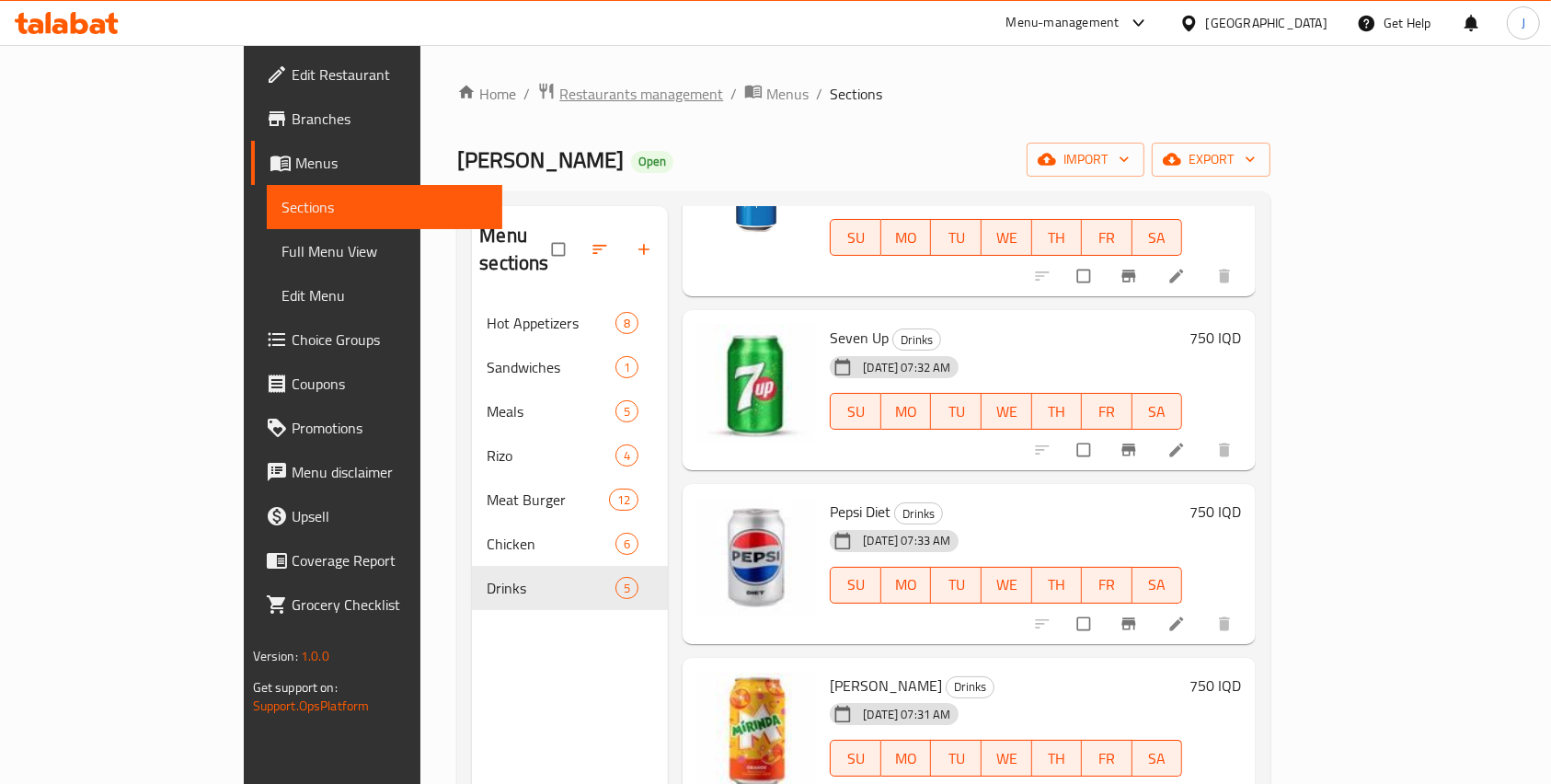
click at [560, 92] on span "Restaurants management" at bounding box center [641, 93] width 164 height 23
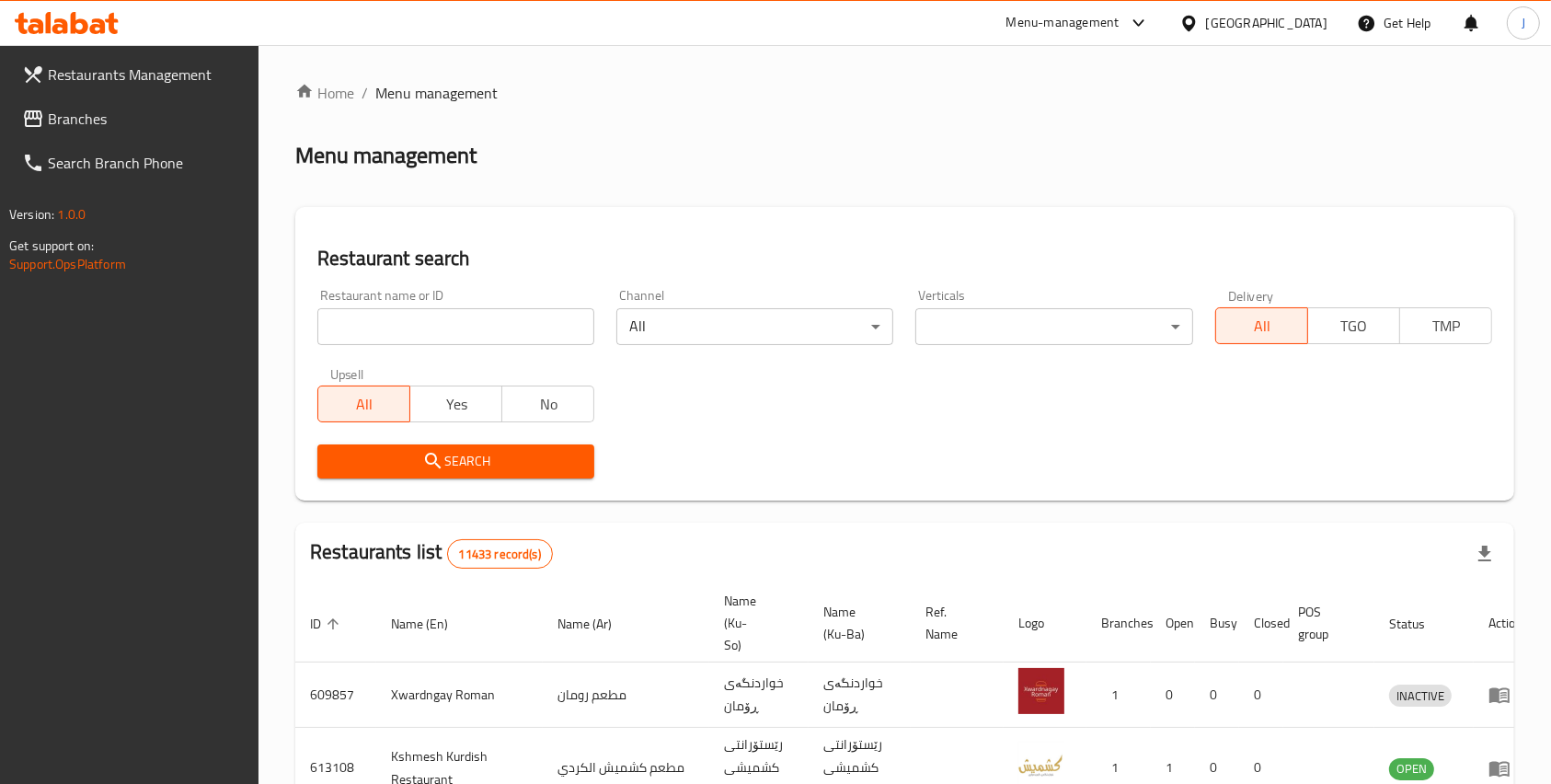
click at [444, 320] on input "search" at bounding box center [456, 326] width 277 height 37
type input "slush"
click button "Search" at bounding box center [456, 461] width 277 height 34
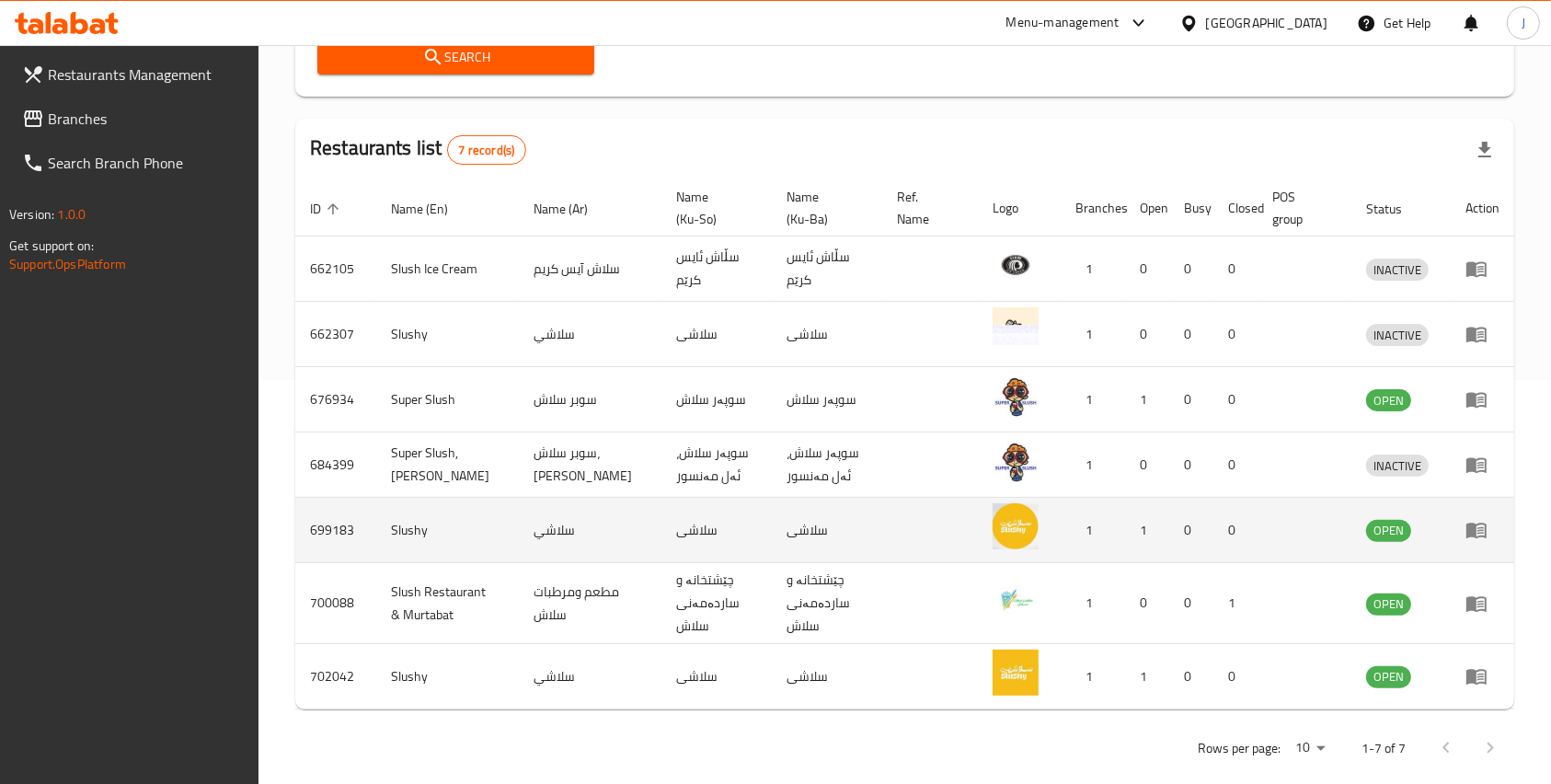
scroll to position [423, 0]
